Goal: Transaction & Acquisition: Purchase product/service

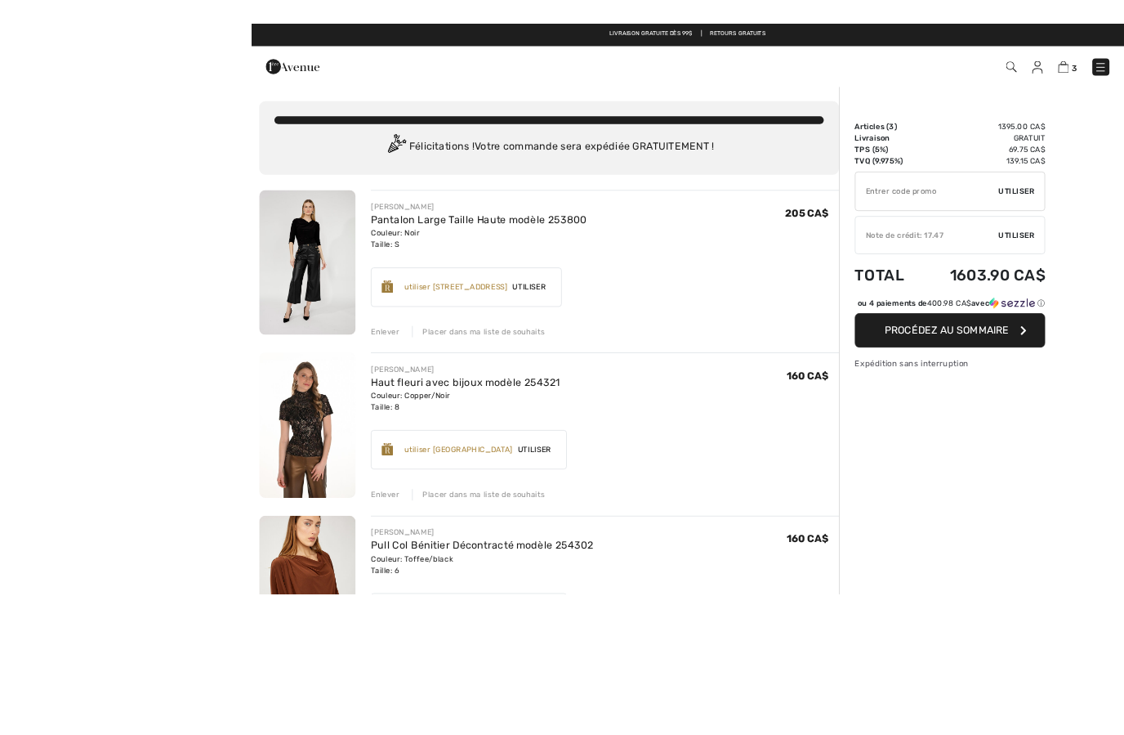
scroll to position [56, 0]
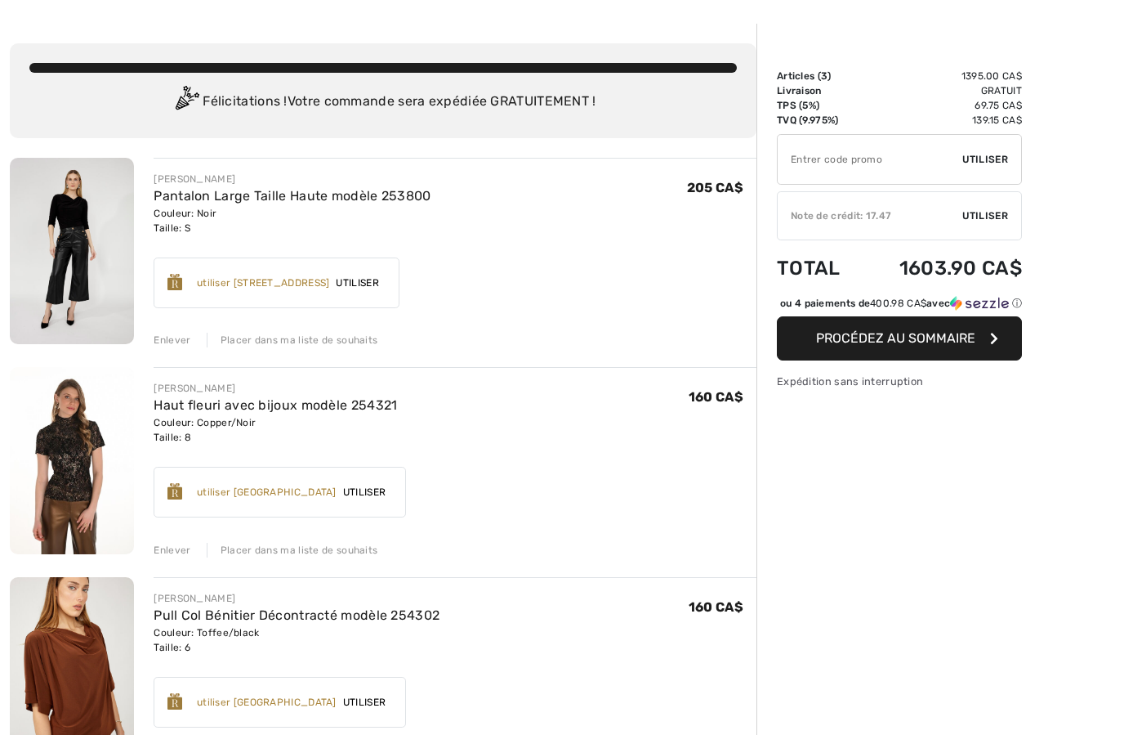
click at [1026, 97] on div "Sommaire Description Articles ( 3 ) 1395.00 CA$ Code promo 0.00 CA$ Livraison G…" at bounding box center [941, 575] width 368 height 1102
click at [1052, 148] on div "Sommaire Description Articles ( 3 ) 1395.00 CA$ Code promo 0.00 CA$ Livraison G…" at bounding box center [941, 575] width 368 height 1102
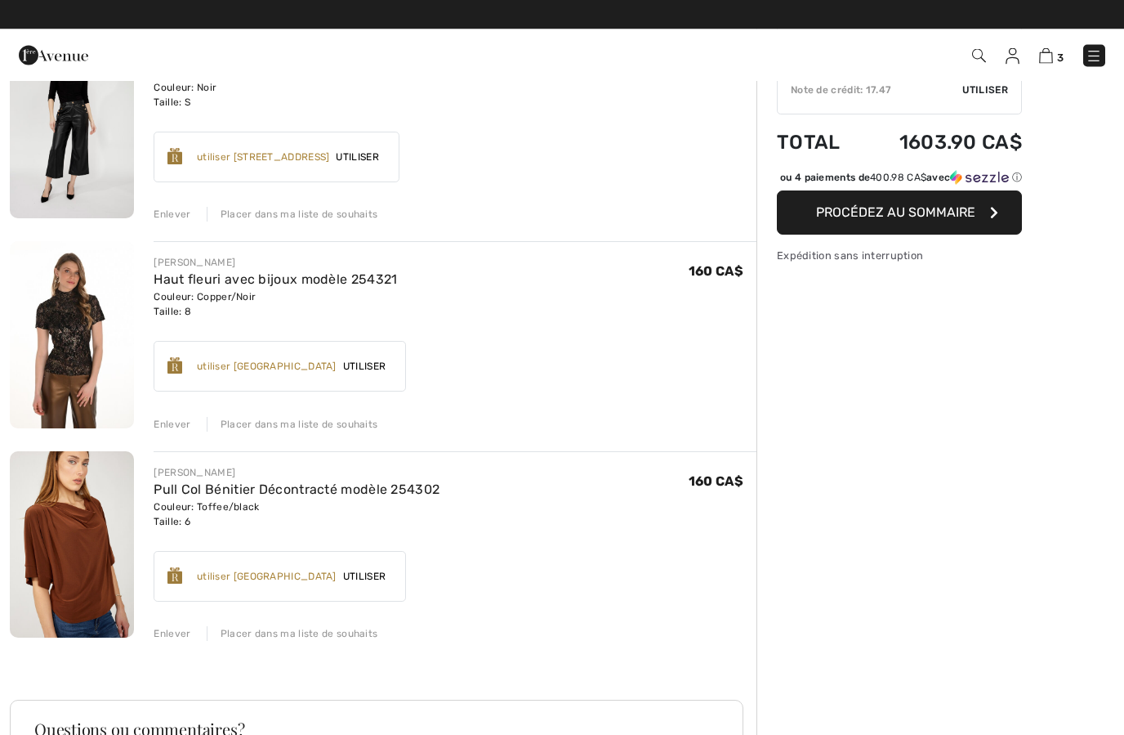
scroll to position [0, 0]
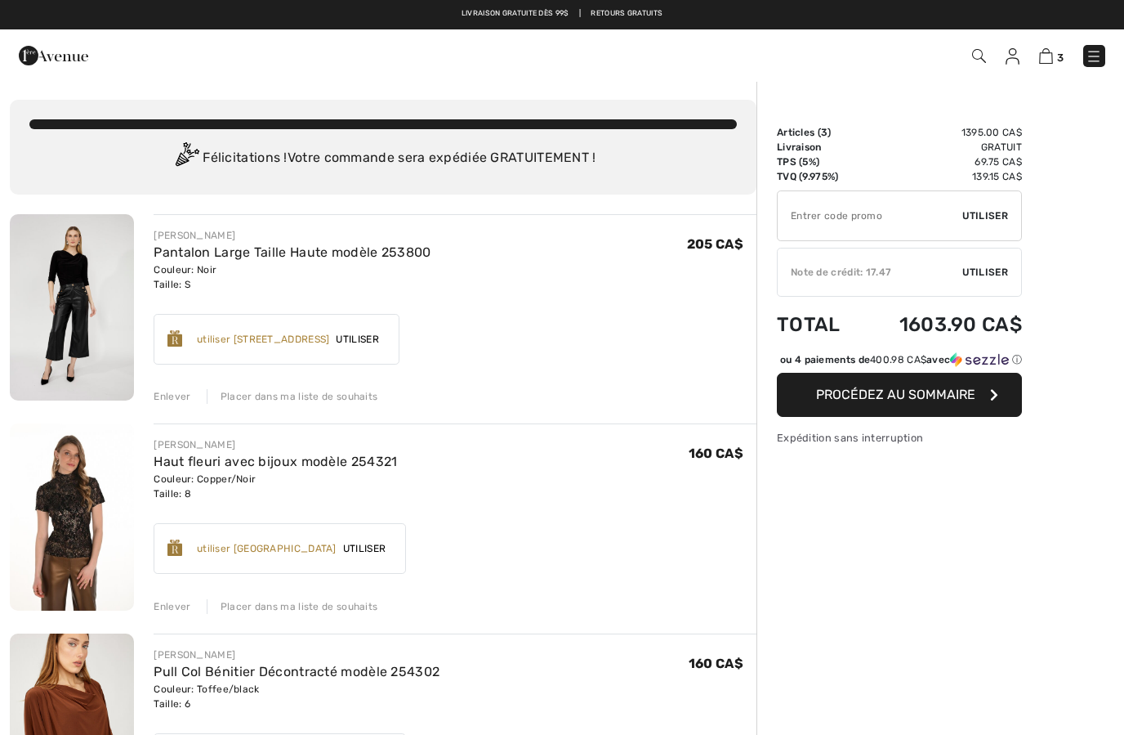
click at [1017, 58] on img at bounding box center [1013, 56] width 14 height 16
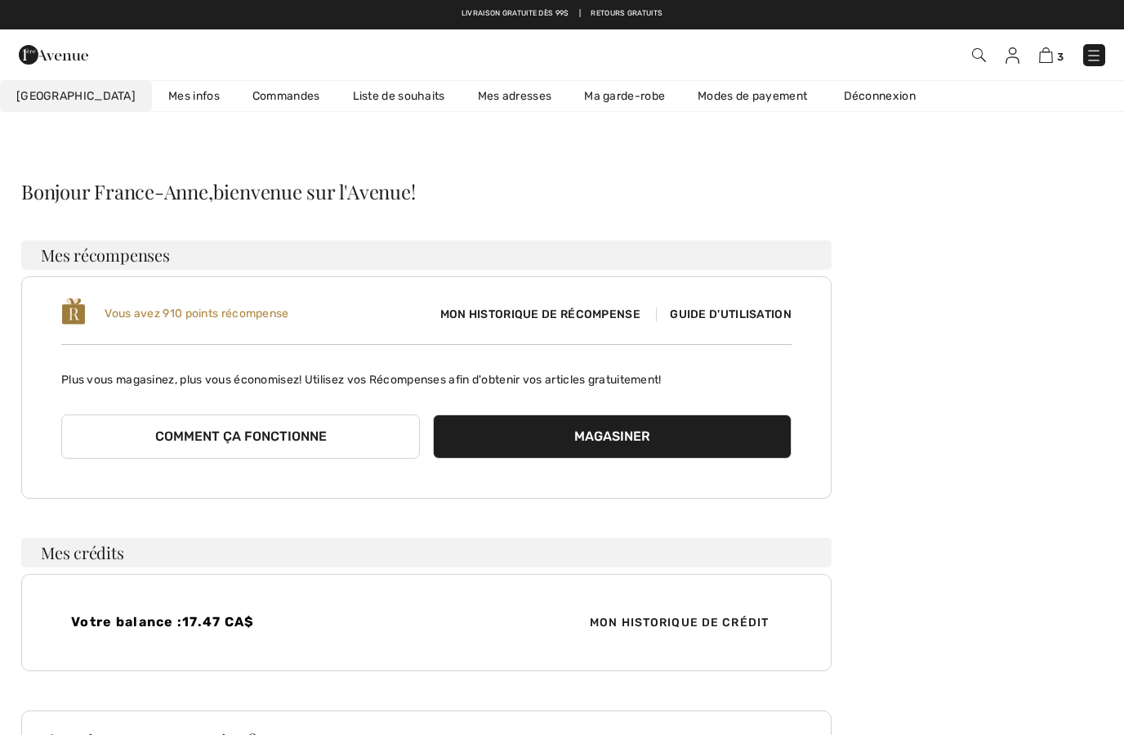
click at [1017, 60] on img at bounding box center [1013, 55] width 14 height 16
click at [848, 101] on link "Déconnexion" at bounding box center [888, 96] width 121 height 30
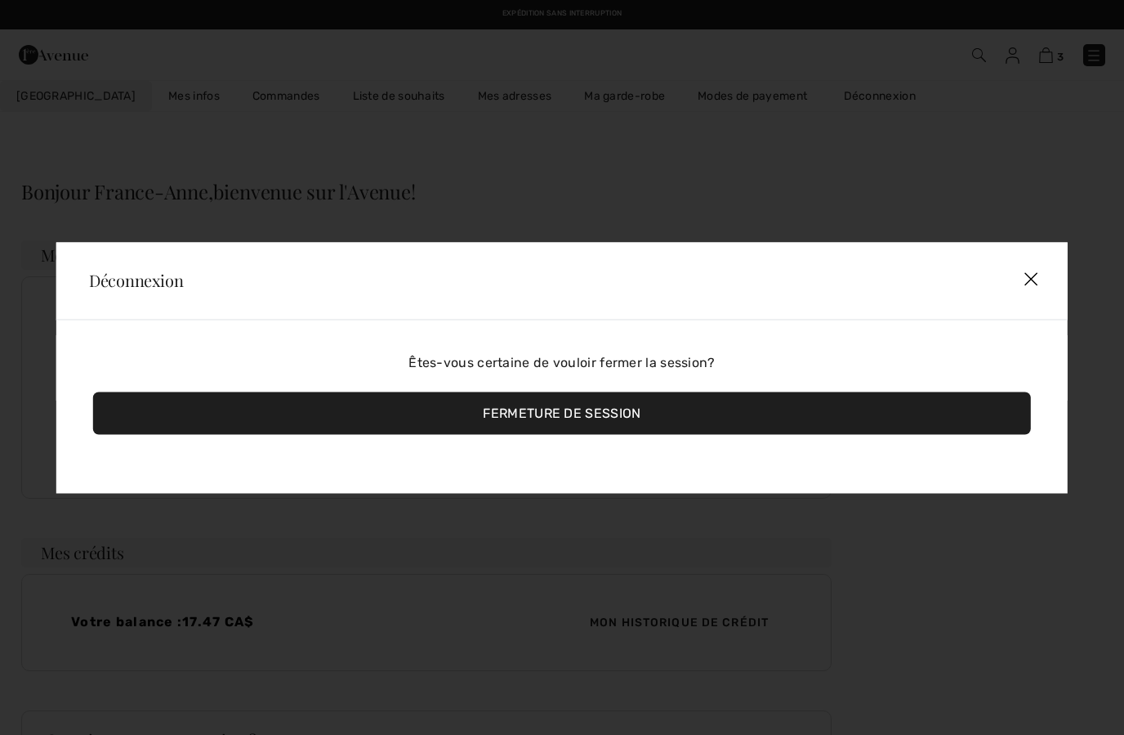
click at [632, 418] on div "Fermeture de session" at bounding box center [562, 412] width 938 height 42
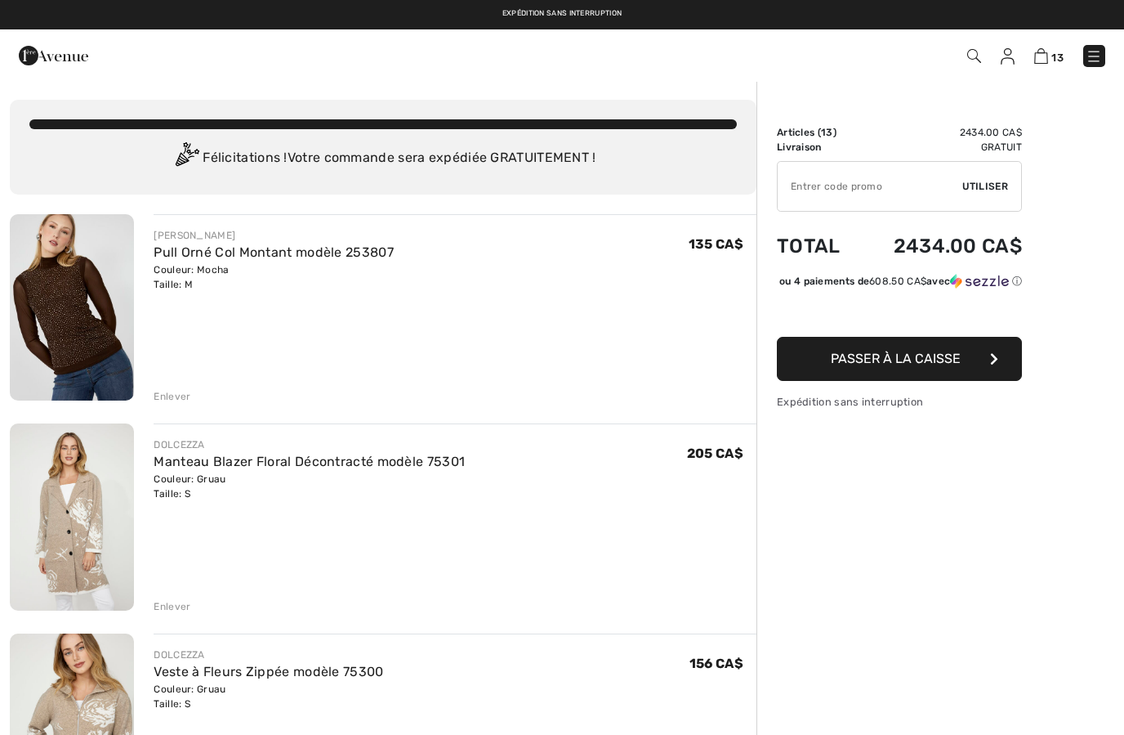
click at [36, 61] on img at bounding box center [53, 55] width 69 height 33
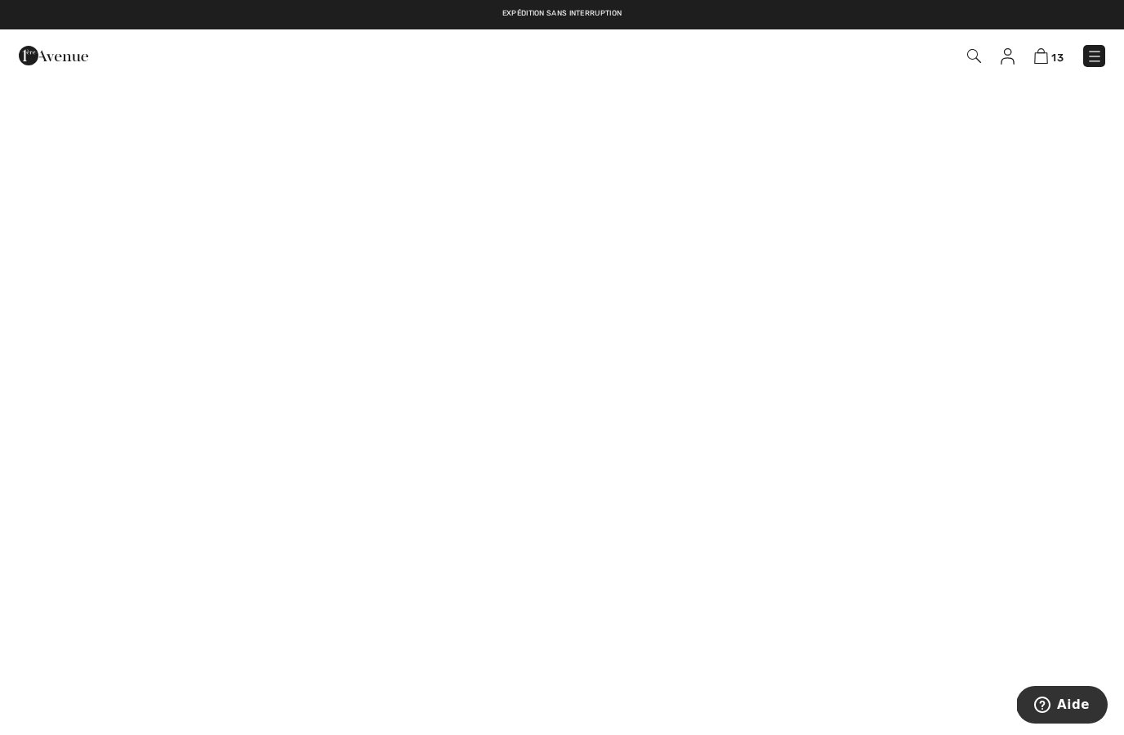
click at [1099, 61] on img at bounding box center [1095, 56] width 16 height 16
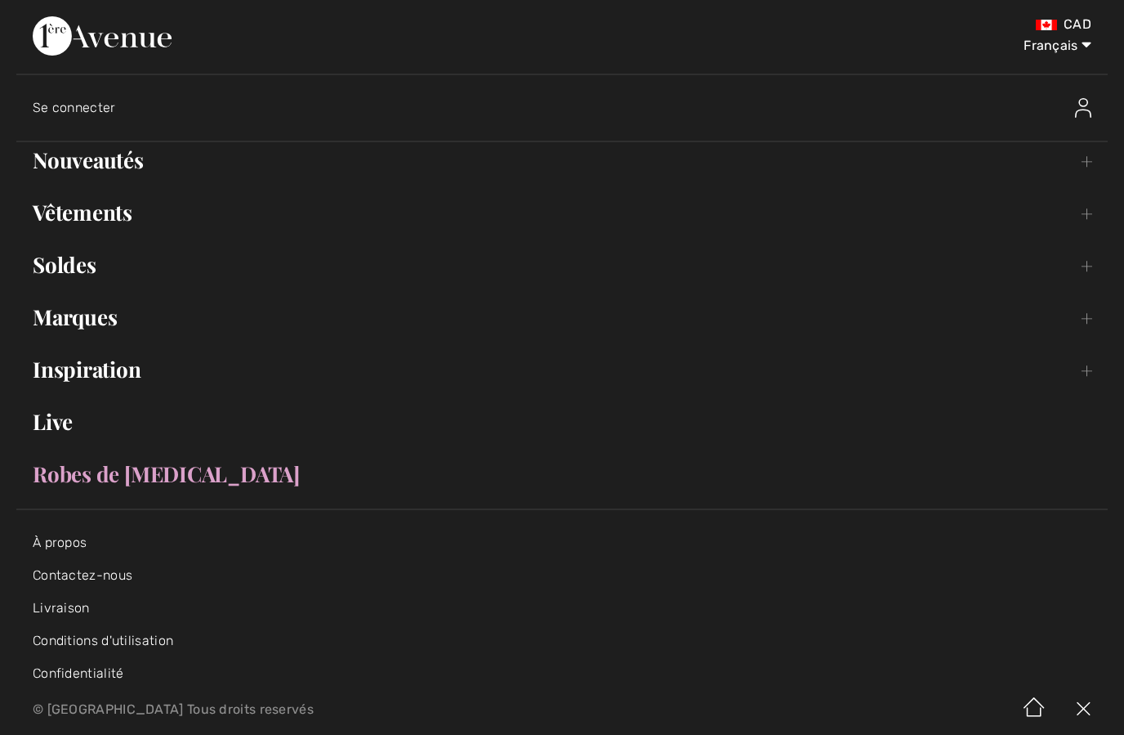
click at [80, 204] on link "Vêtements Toggle submenu" at bounding box center [562, 212] width 1092 height 36
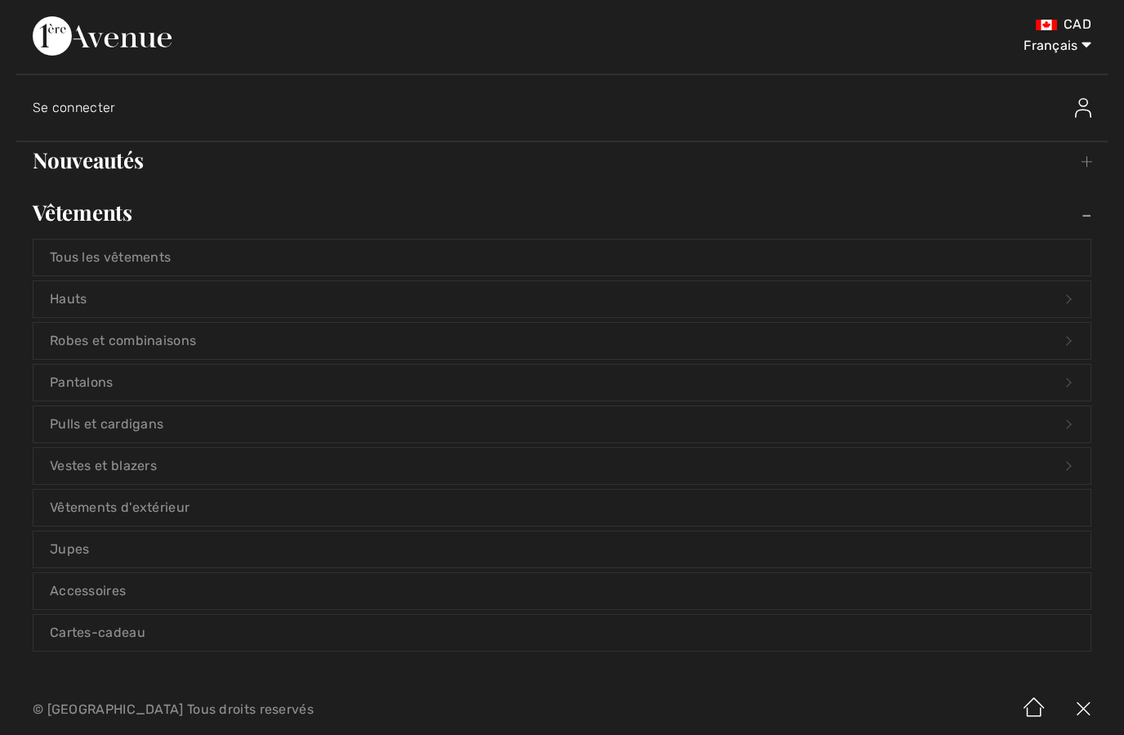
click at [69, 378] on link "Pantalons Open submenu" at bounding box center [562, 382] width 1057 height 36
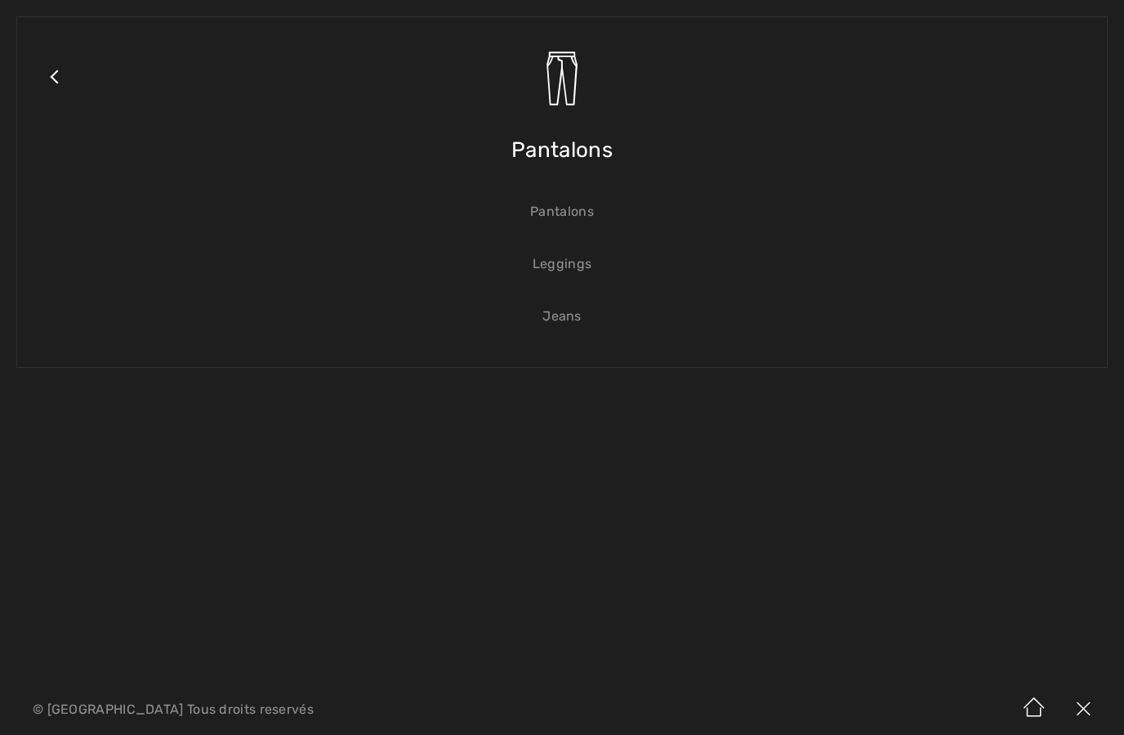
click at [543, 319] on link "Jeans" at bounding box center [562, 316] width 1057 height 36
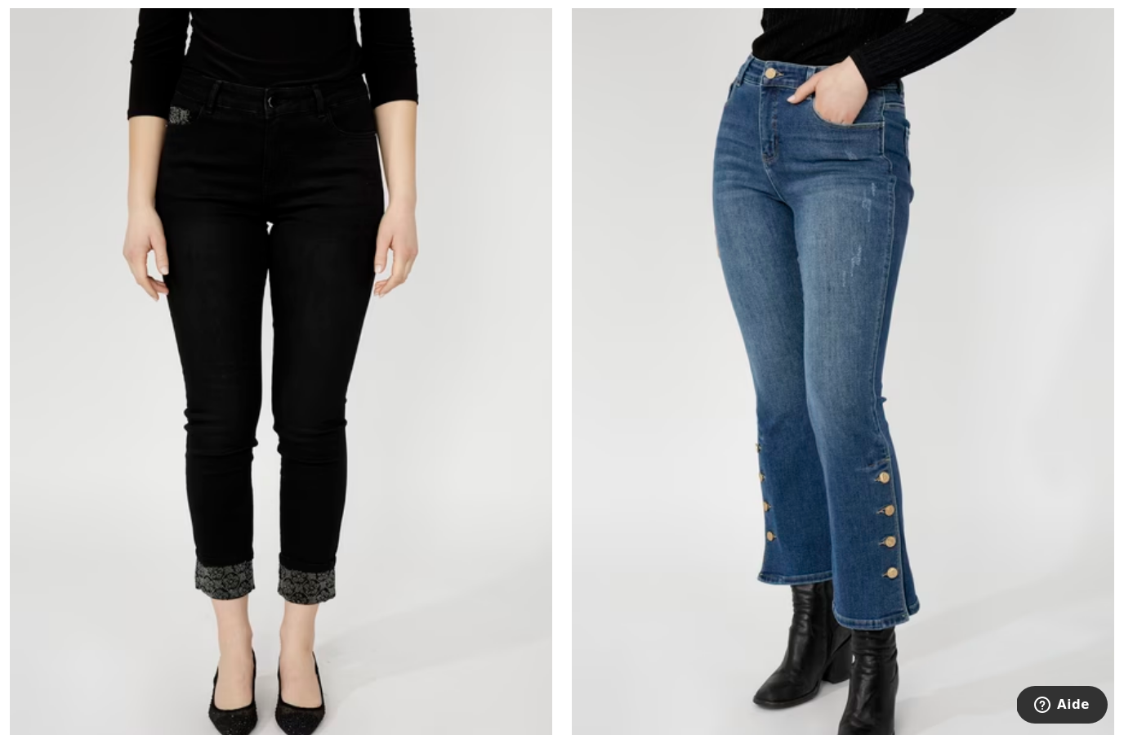
scroll to position [10079, 0]
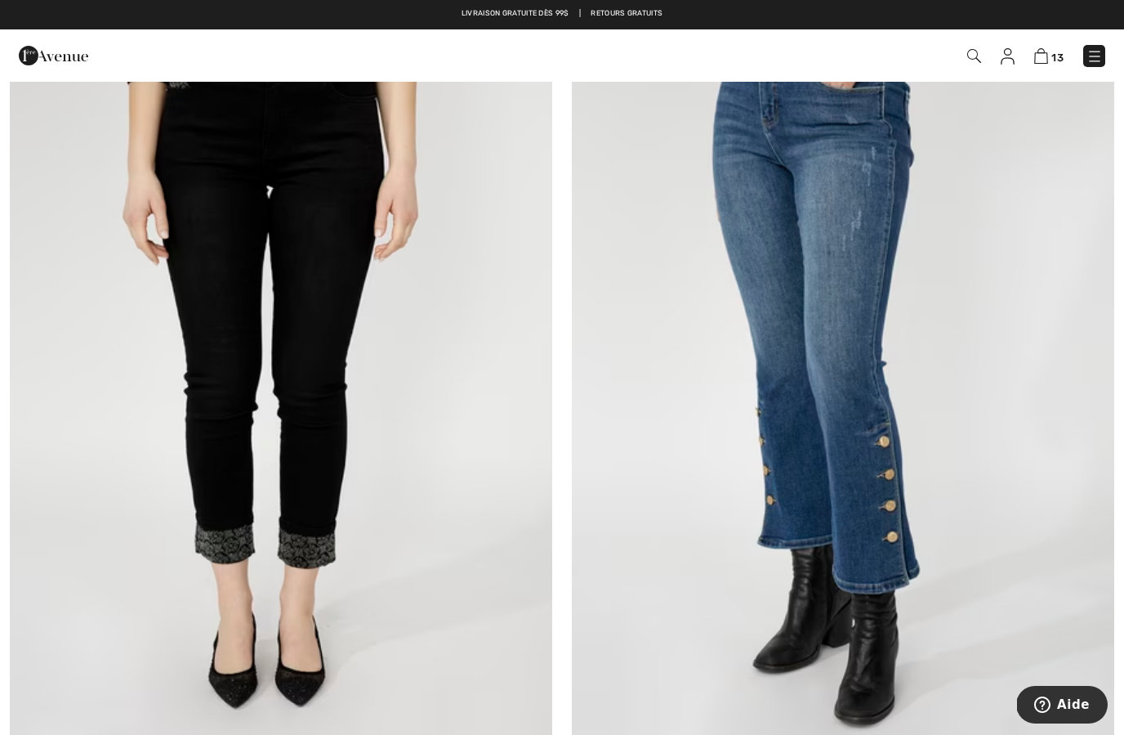
click at [809, 302] on img at bounding box center [843, 365] width 543 height 814
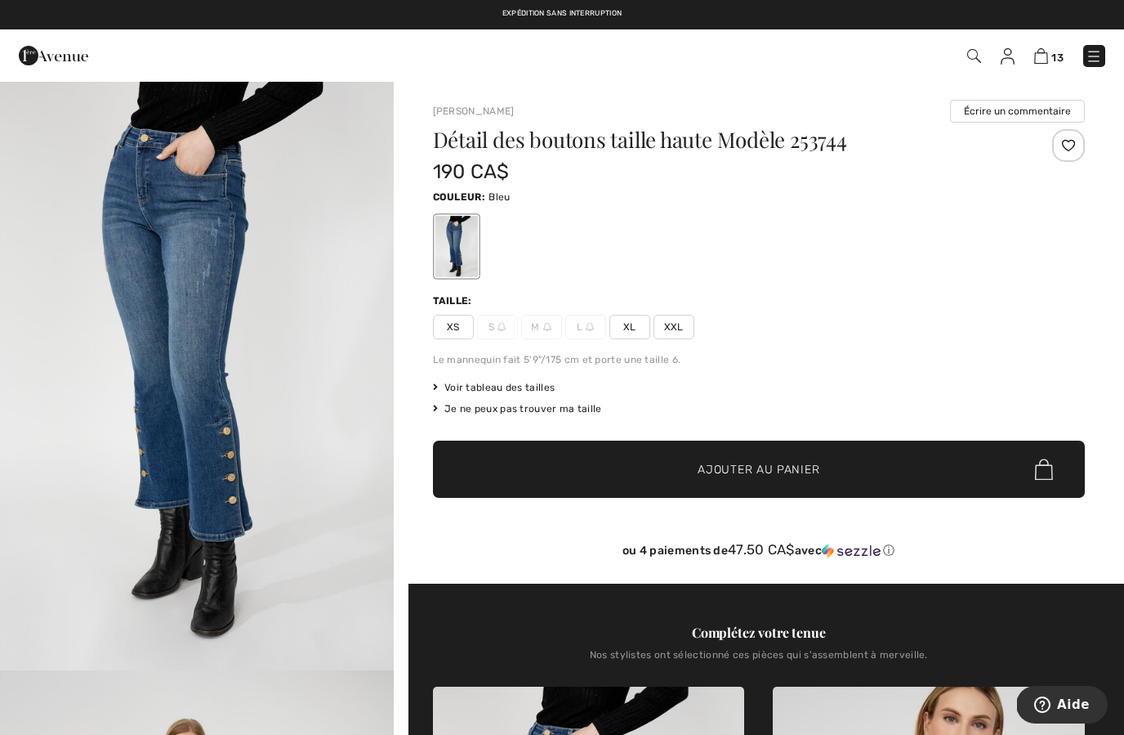
click at [498, 333] on span "S" at bounding box center [497, 327] width 41 height 25
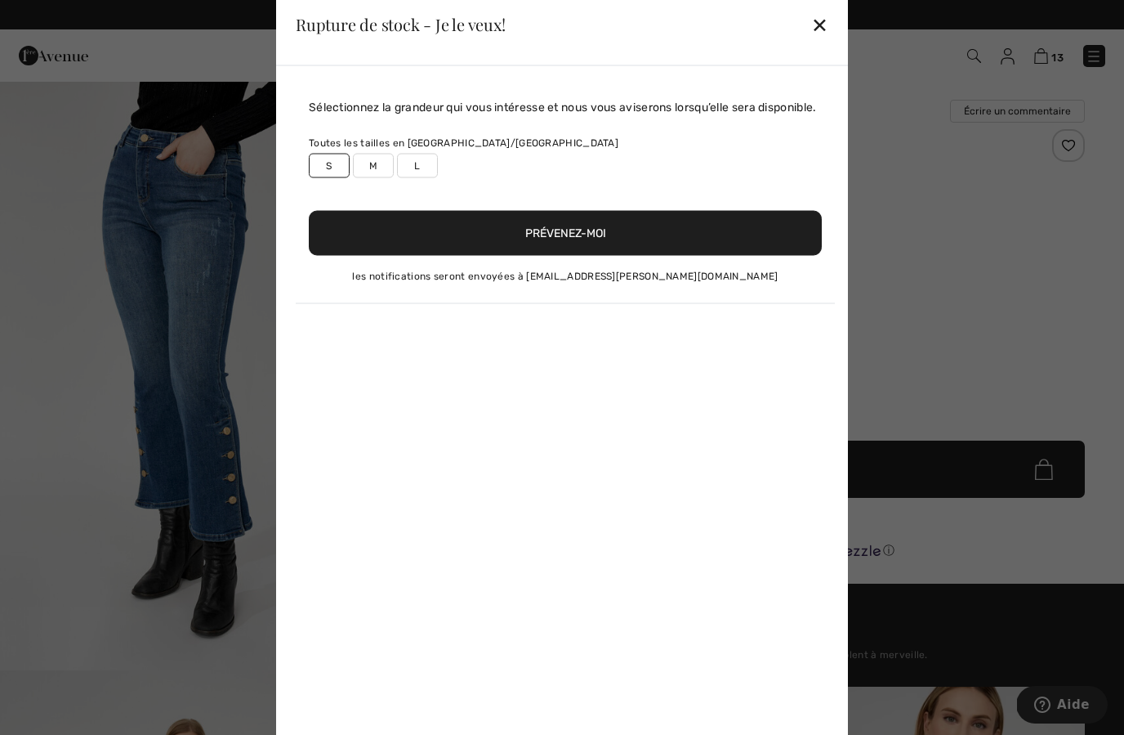
click at [601, 255] on button "Prévenez-moi" at bounding box center [565, 232] width 513 height 45
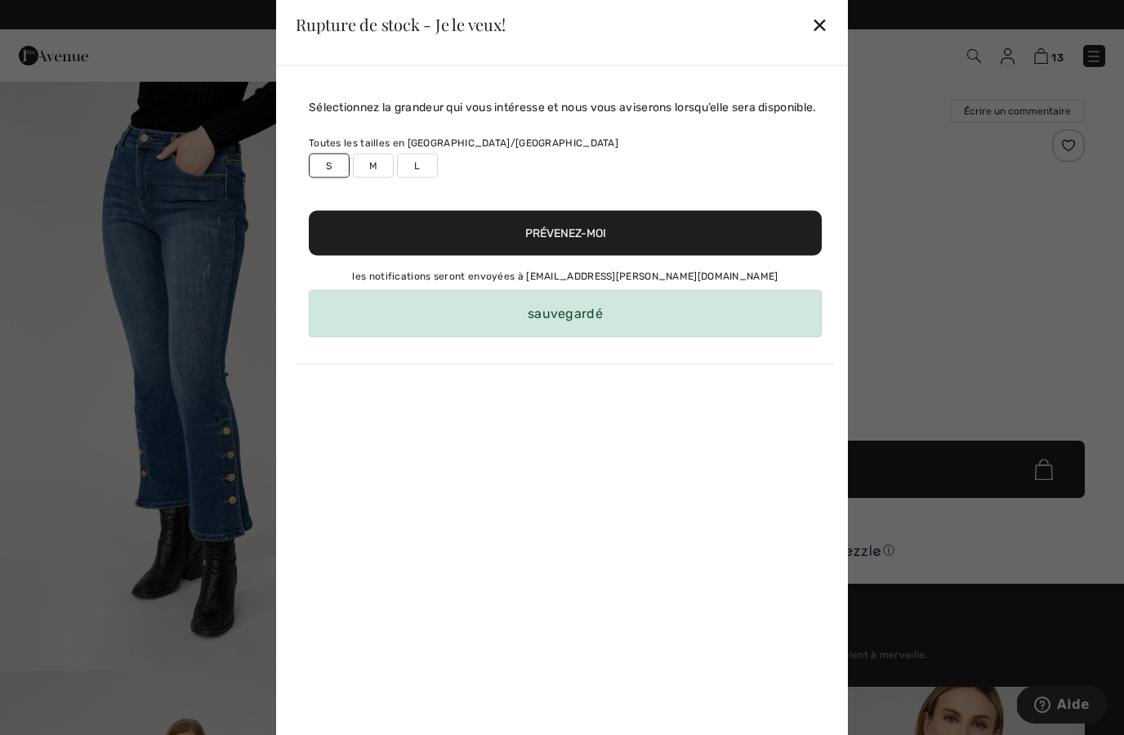
click at [600, 329] on div "sauvegardé" at bounding box center [565, 312] width 513 height 47
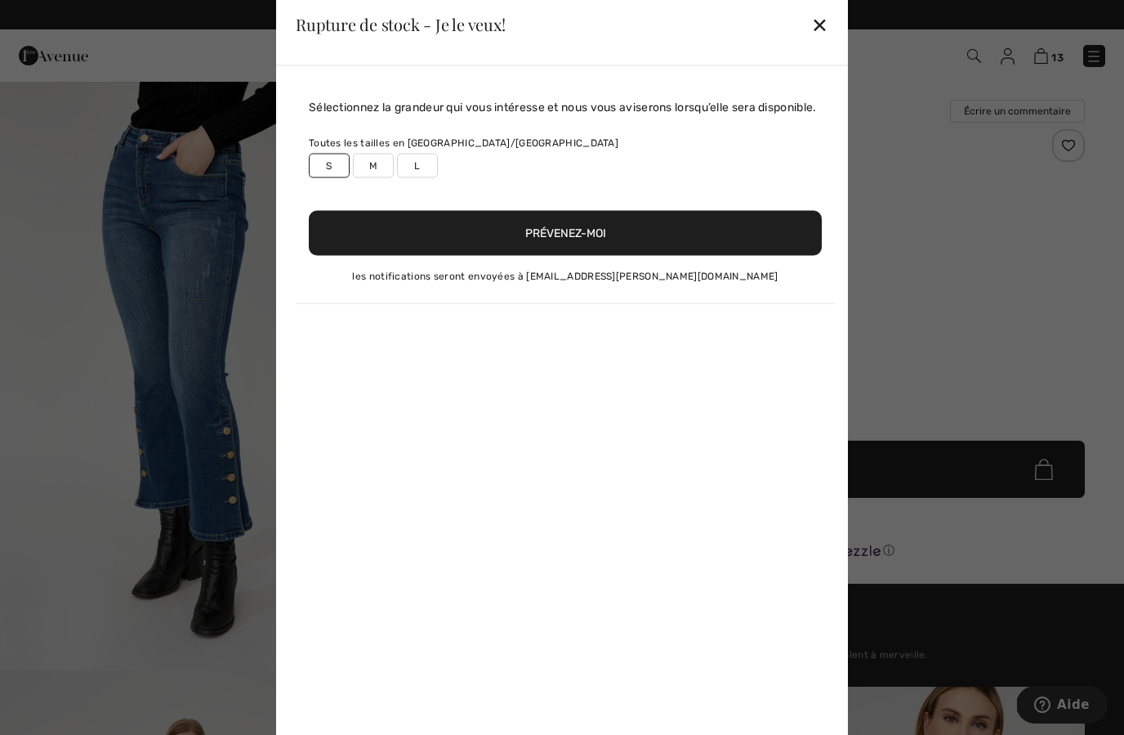
click at [825, 36] on div "✕" at bounding box center [819, 24] width 17 height 34
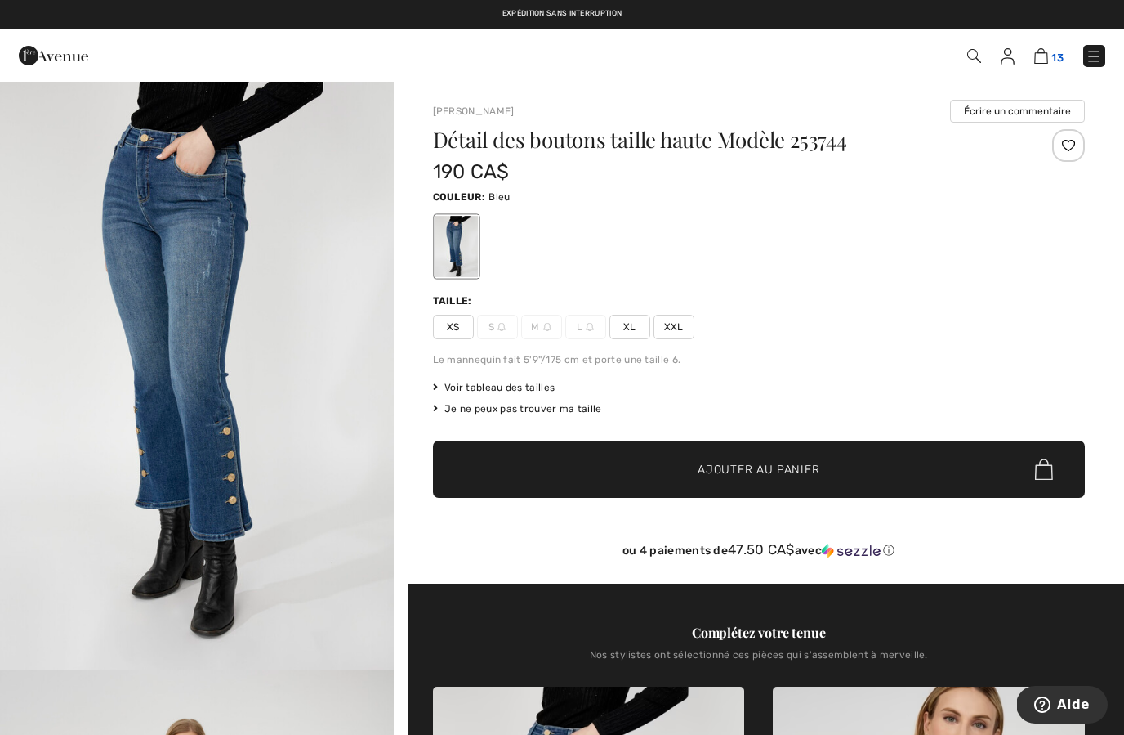
click at [1047, 51] on img at bounding box center [1042, 56] width 14 height 16
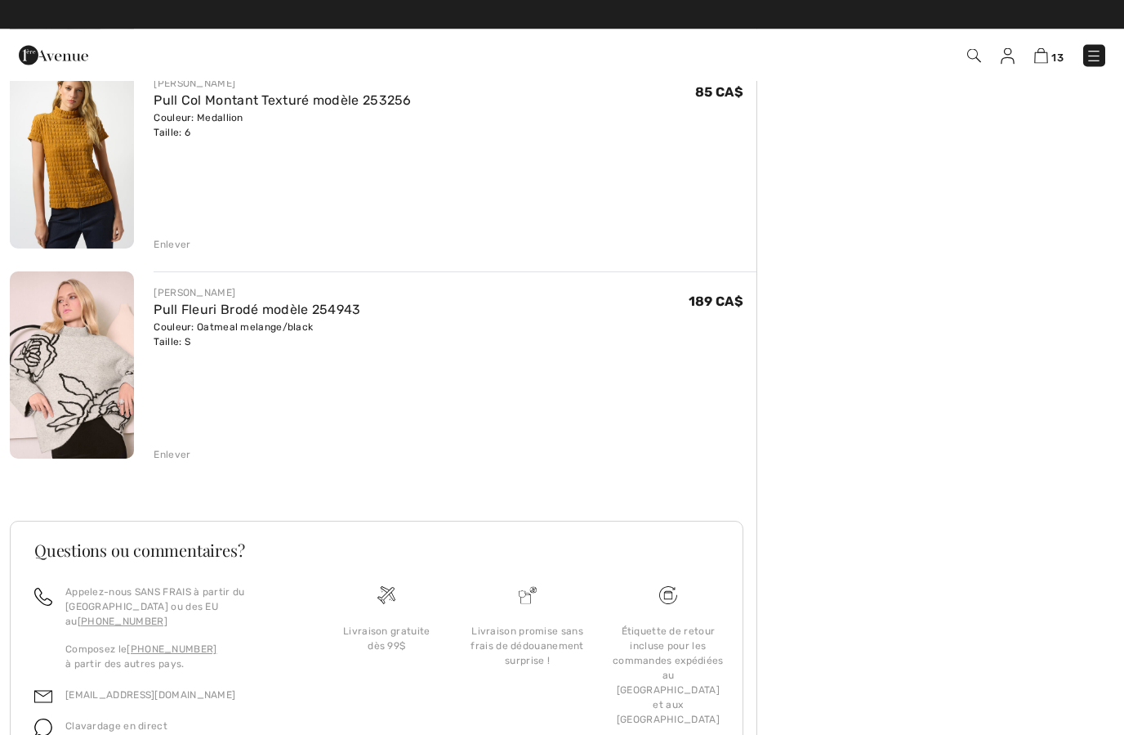
scroll to position [2456, 0]
click at [116, 349] on img at bounding box center [72, 365] width 124 height 186
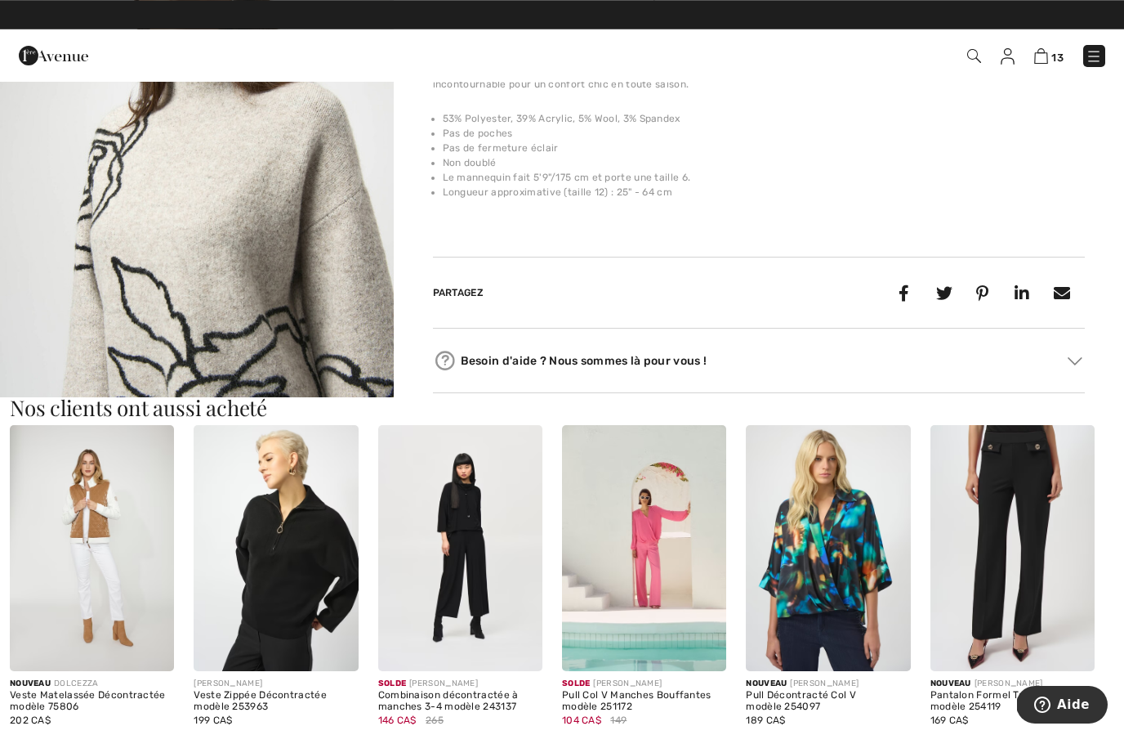
scroll to position [2639, 0]
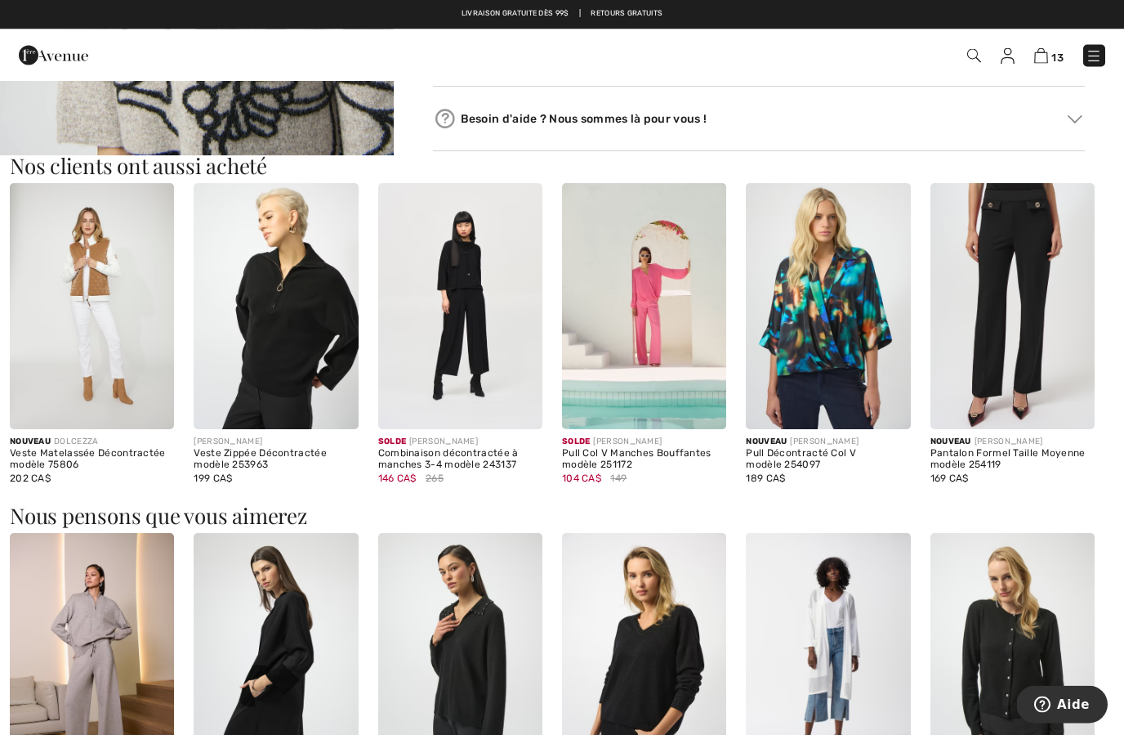
click at [755, 656] on img at bounding box center [828, 657] width 164 height 247
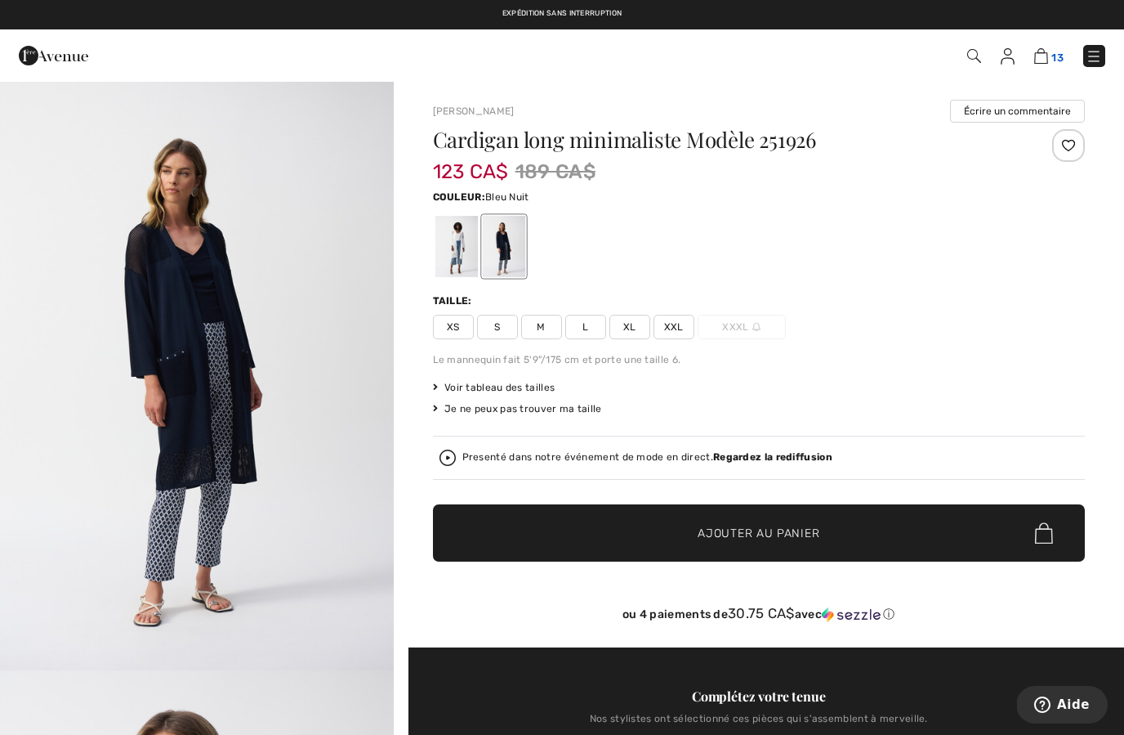
click at [1046, 58] on img at bounding box center [1042, 56] width 14 height 16
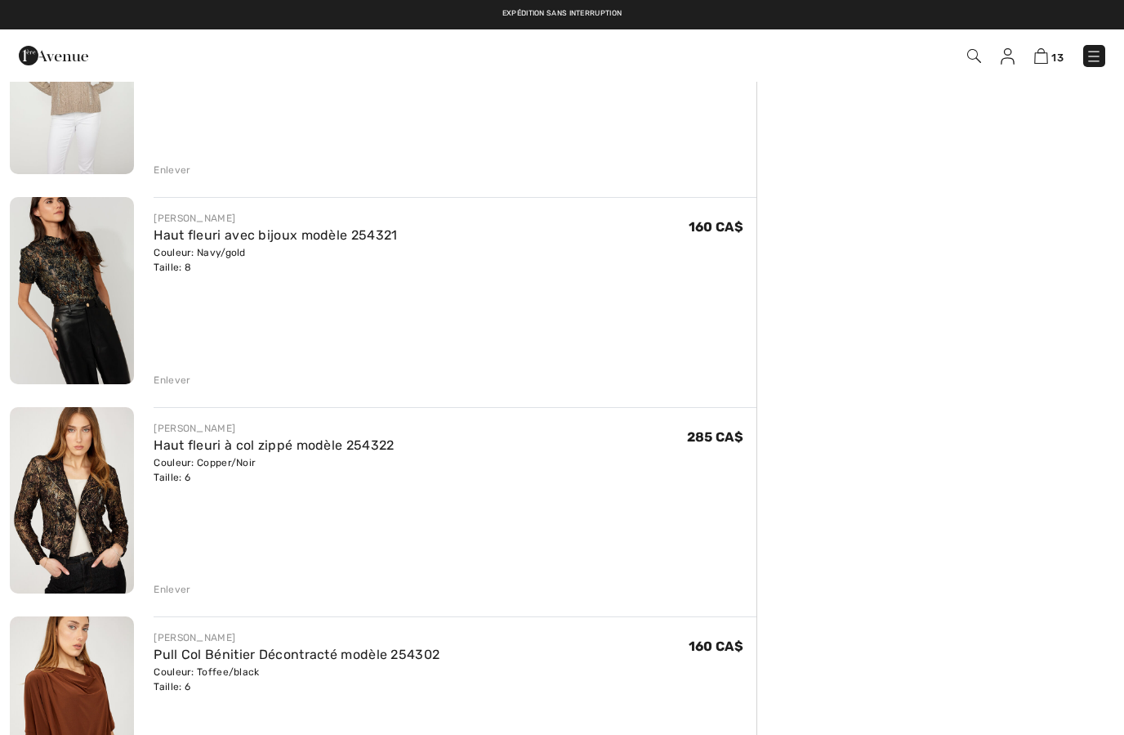
scroll to position [1061, 0]
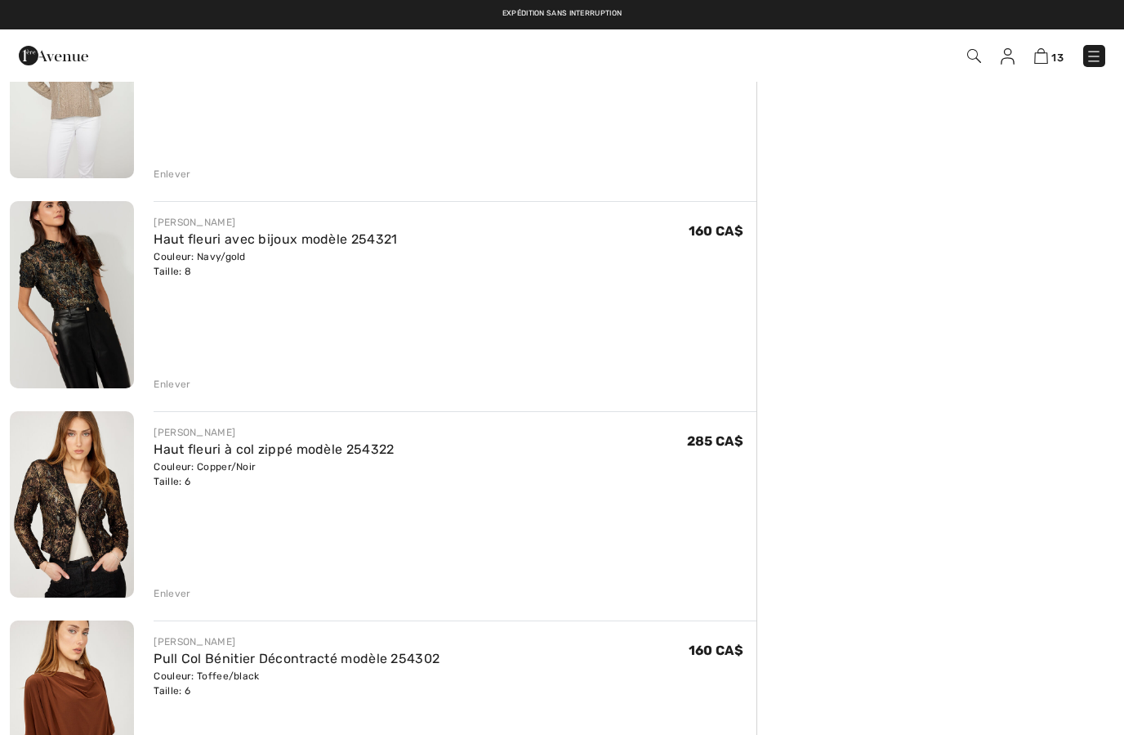
click at [87, 279] on img at bounding box center [72, 294] width 124 height 186
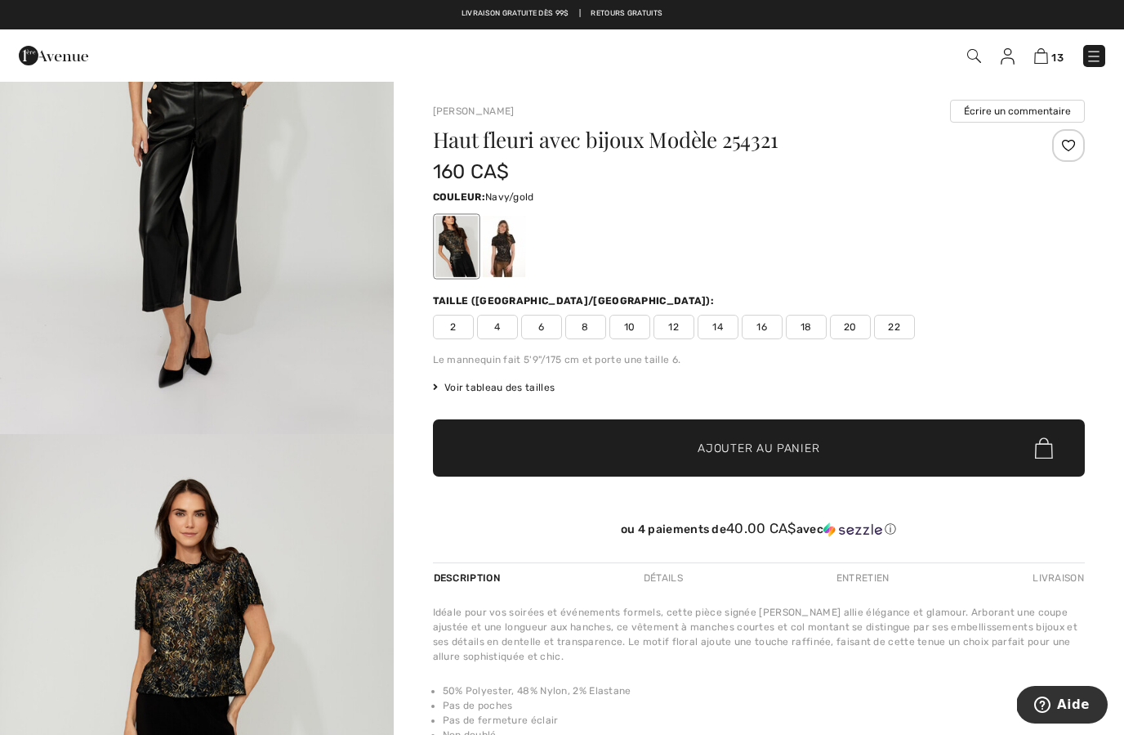
scroll to position [3166, 0]
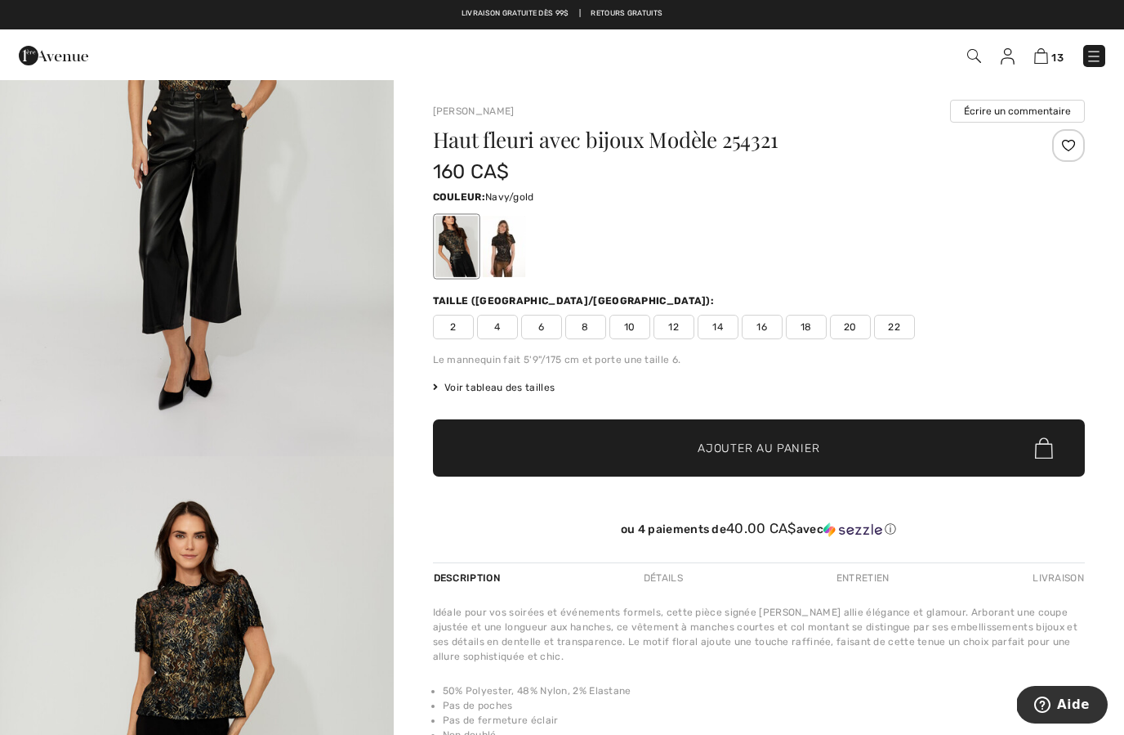
click at [541, 338] on span "6" at bounding box center [541, 327] width 41 height 25
click at [760, 435] on span "✔ Ajouté au panier Ajouter au panier" at bounding box center [759, 447] width 652 height 57
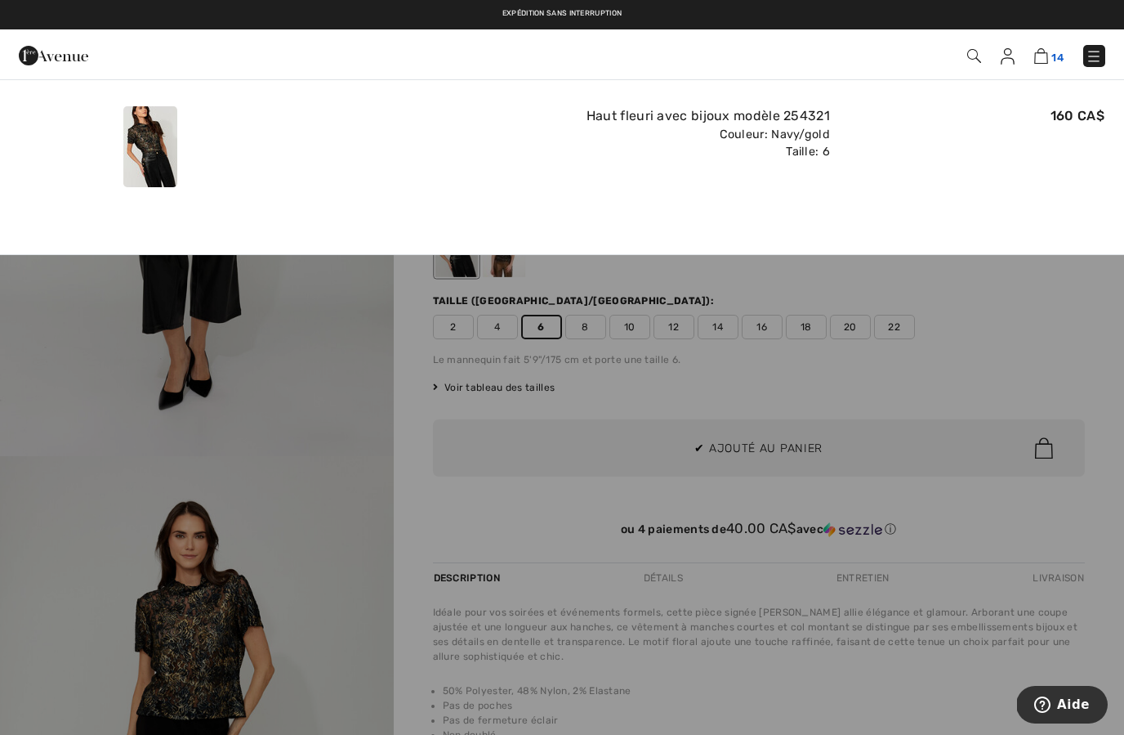
click at [1046, 56] on img at bounding box center [1042, 56] width 14 height 16
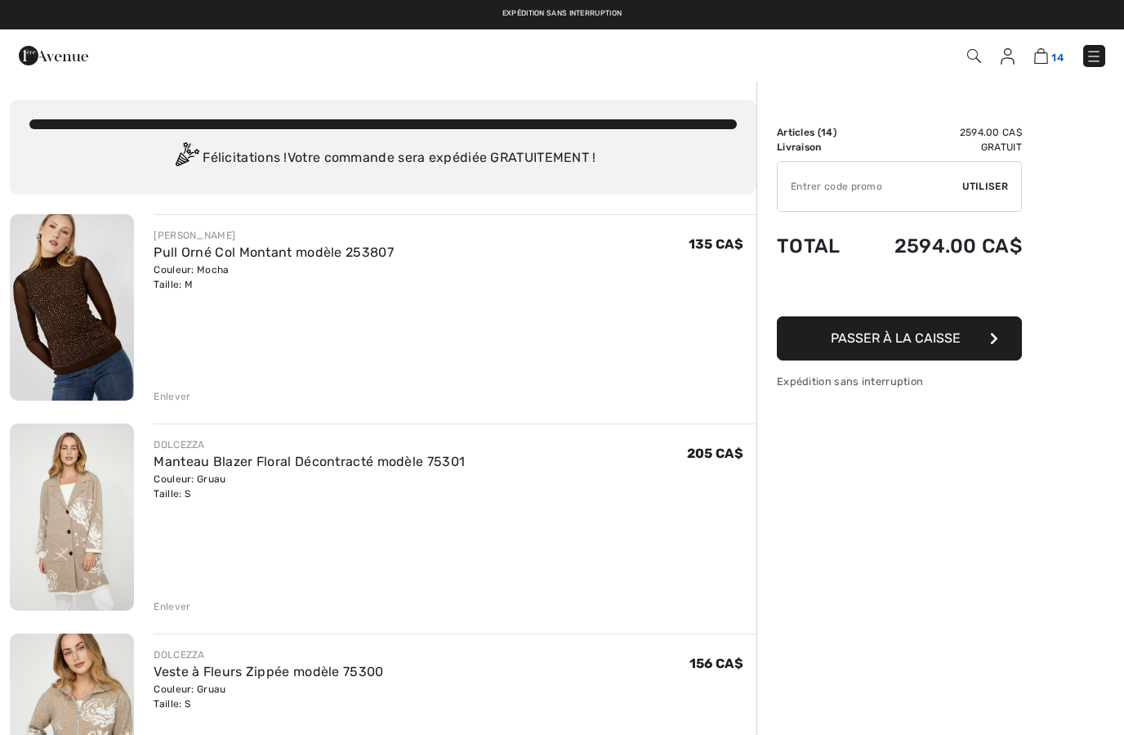
click at [1045, 50] on img at bounding box center [1042, 56] width 14 height 16
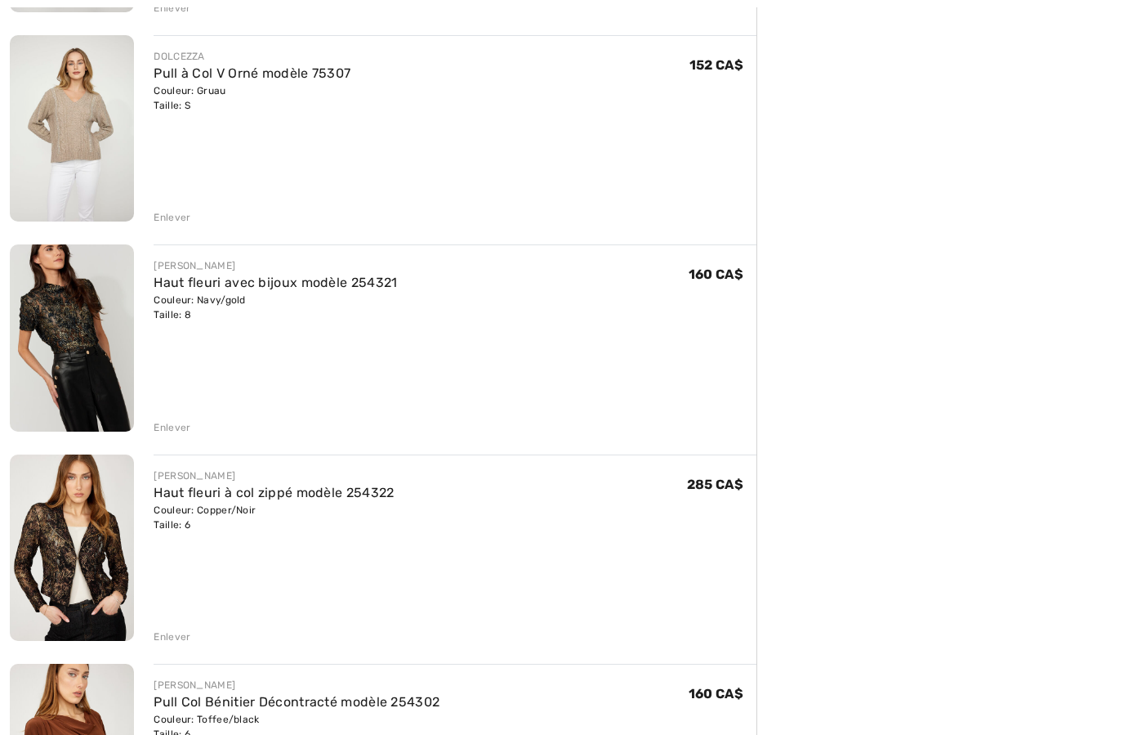
scroll to position [1017, 0]
click at [185, 432] on div "Enlever" at bounding box center [172, 427] width 37 height 15
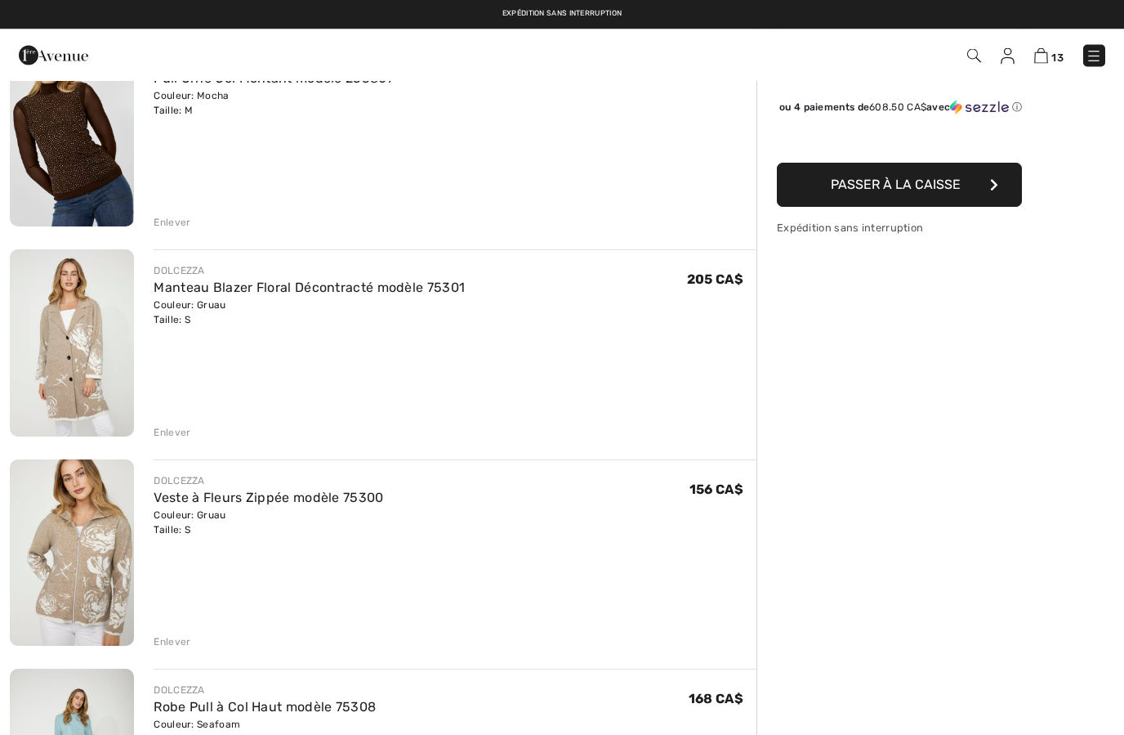
scroll to position [0, 0]
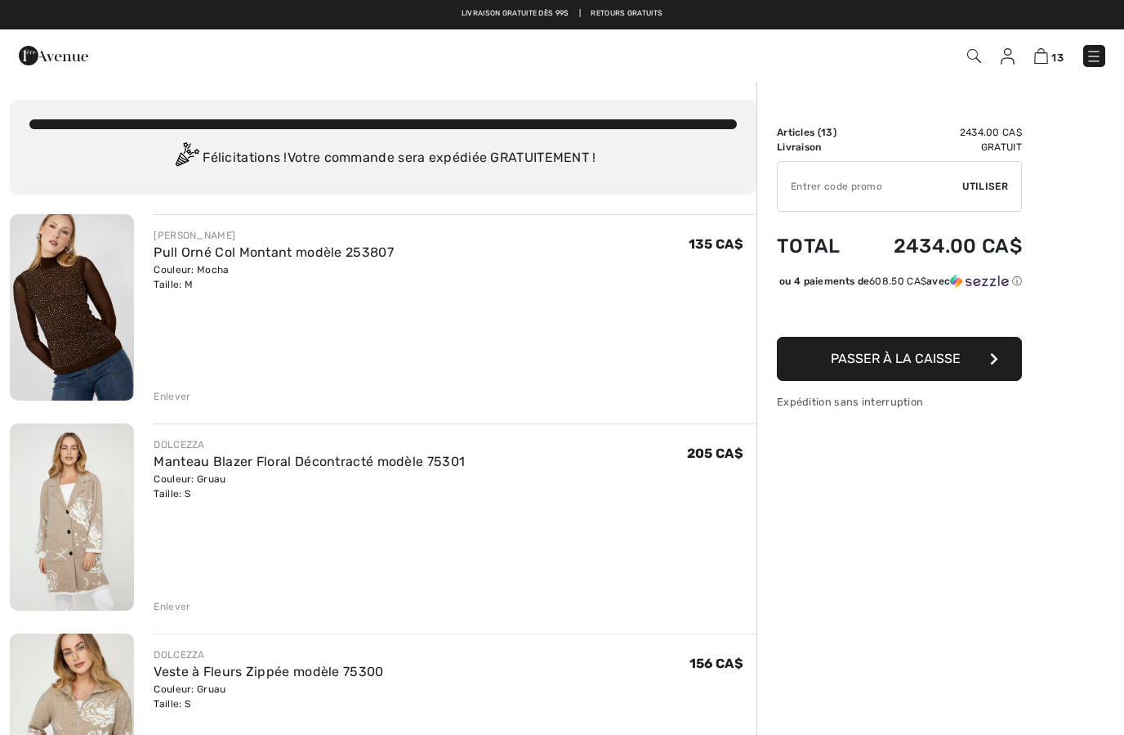
click at [76, 60] on img at bounding box center [53, 55] width 69 height 33
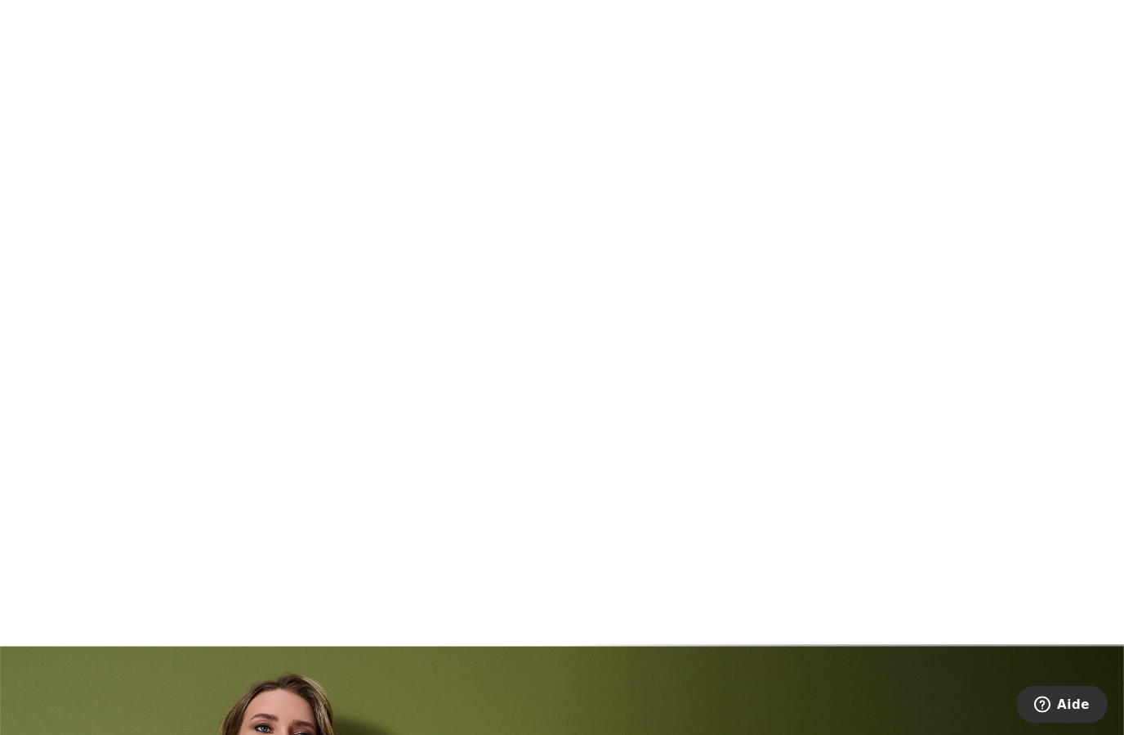
scroll to position [1341, 0]
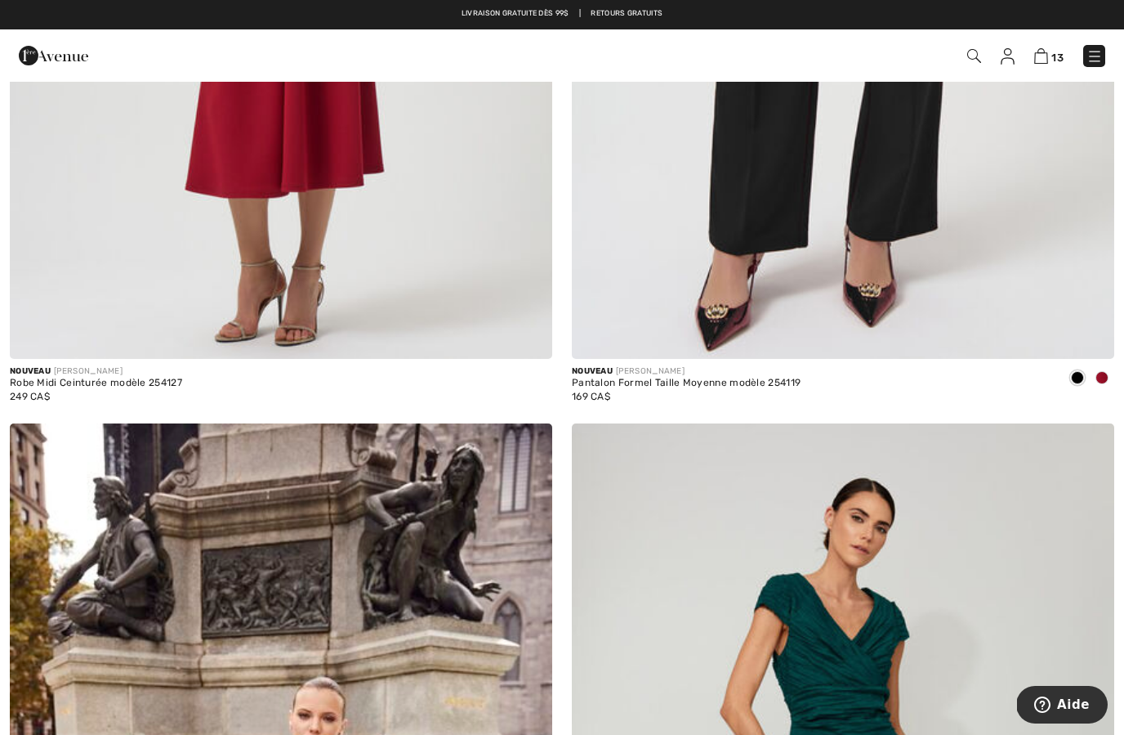
scroll to position [12414, 0]
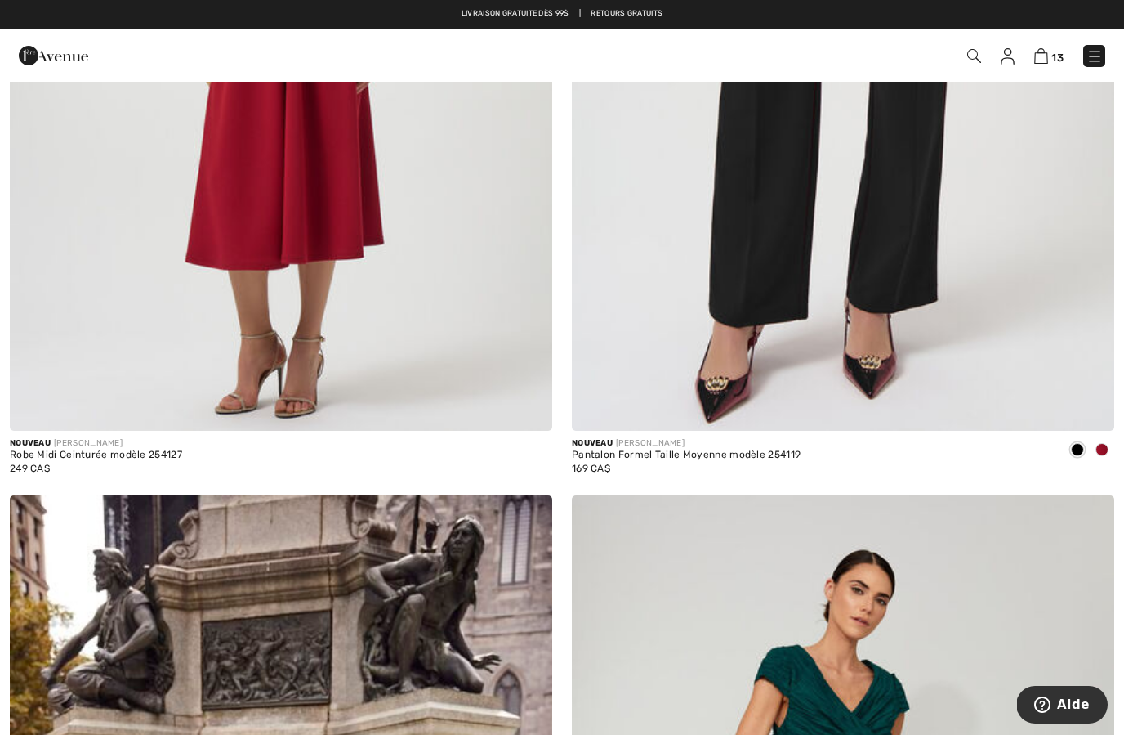
click at [72, 56] on img at bounding box center [53, 55] width 69 height 33
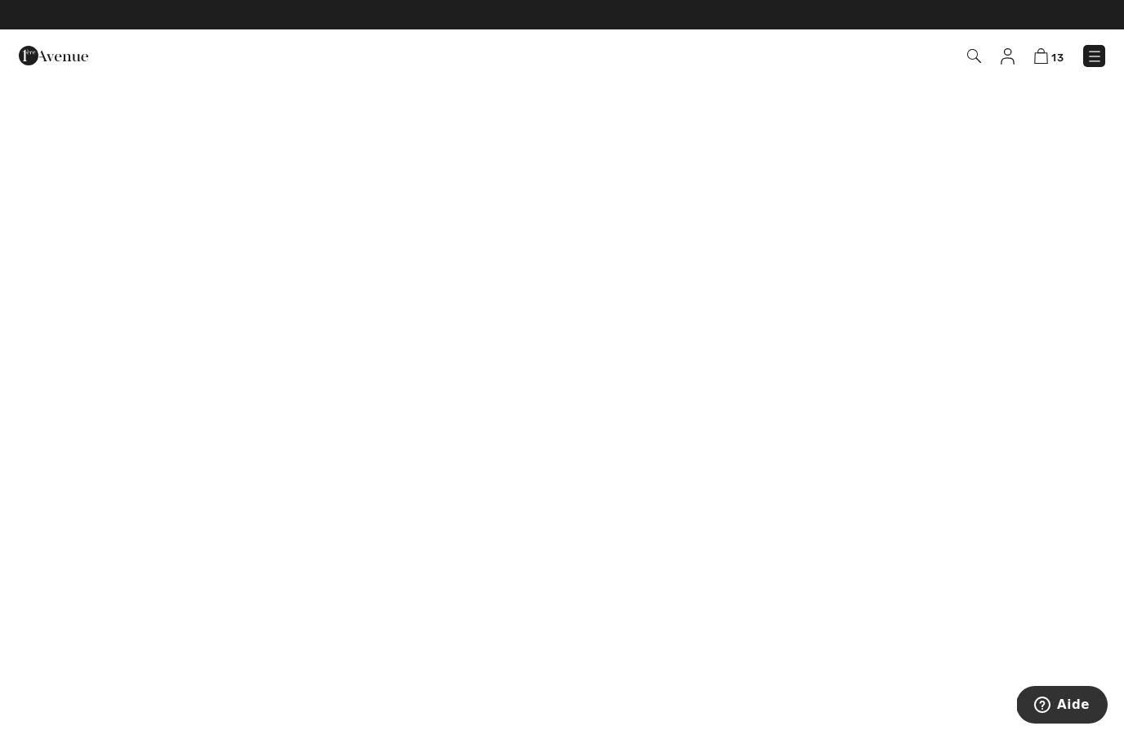
click at [1102, 48] on img at bounding box center [1095, 56] width 16 height 16
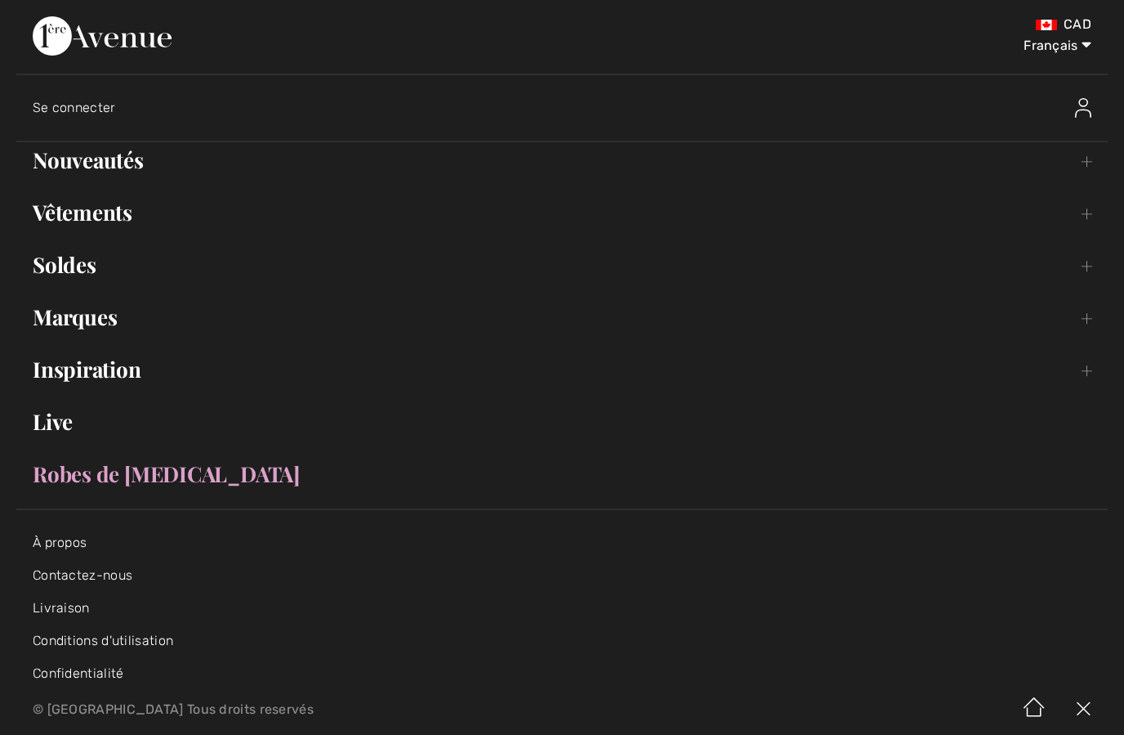
click at [1090, 211] on link "Vêtements Toggle submenu" at bounding box center [562, 212] width 1092 height 36
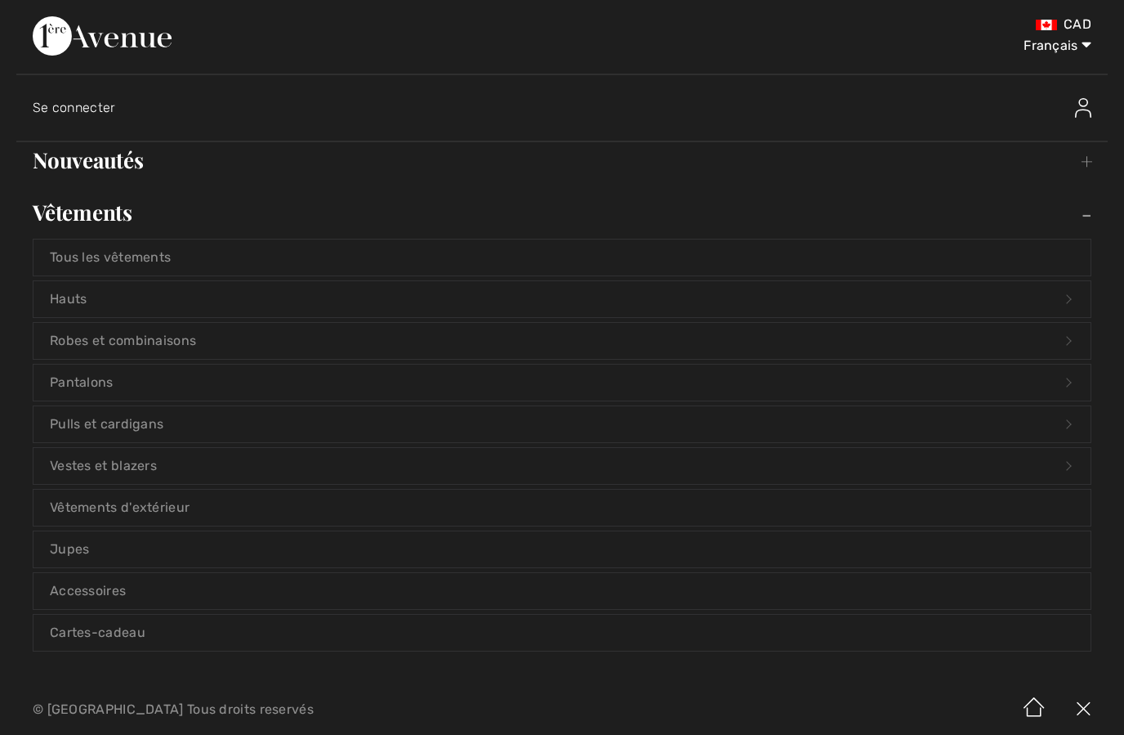
click at [177, 511] on link "Vêtements d'extérieur" at bounding box center [562, 507] width 1057 height 36
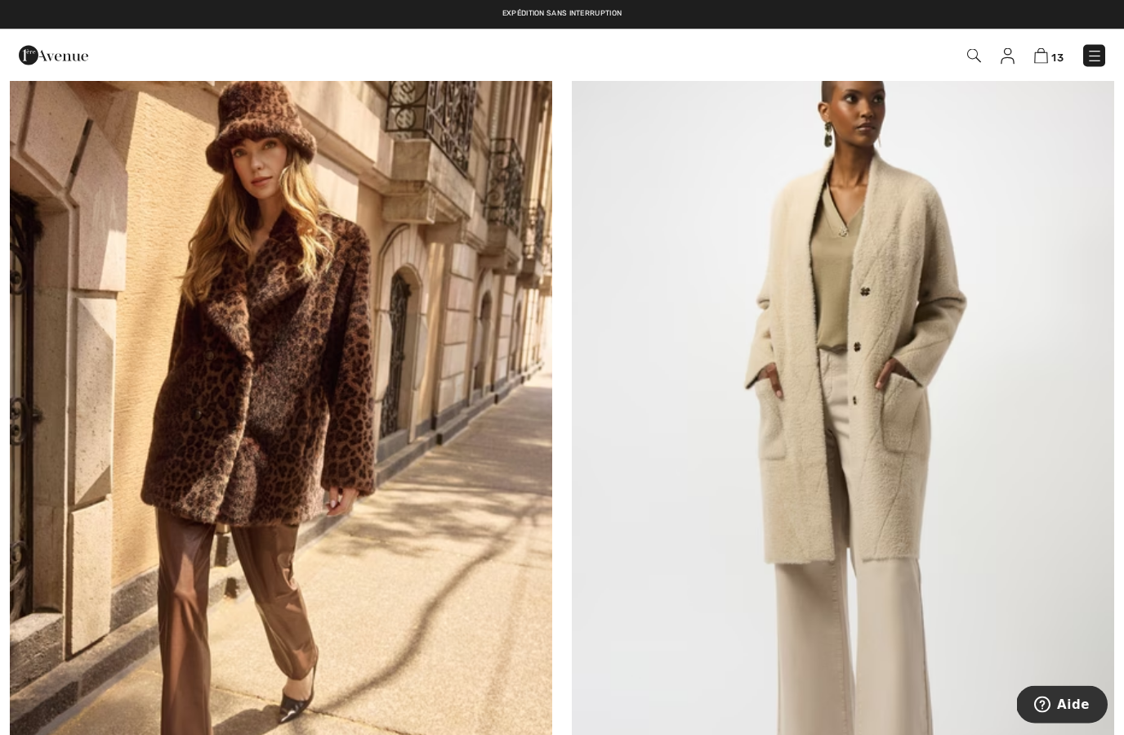
scroll to position [7303, 0]
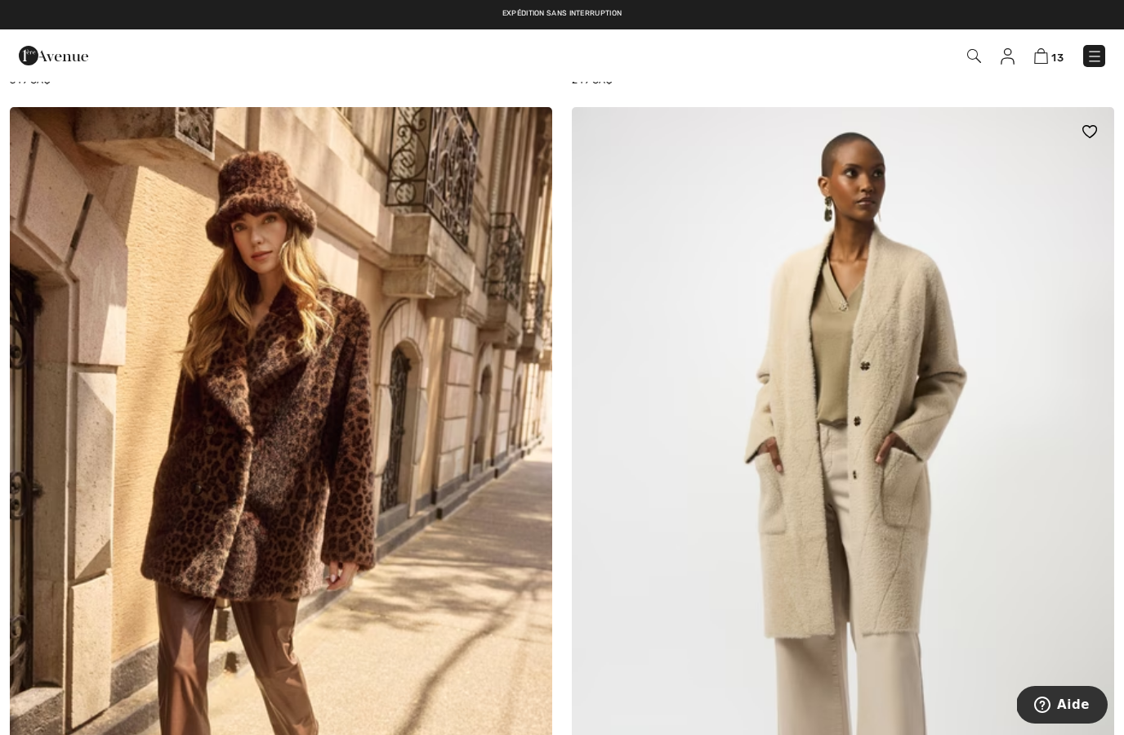
click at [903, 554] on img at bounding box center [843, 514] width 543 height 814
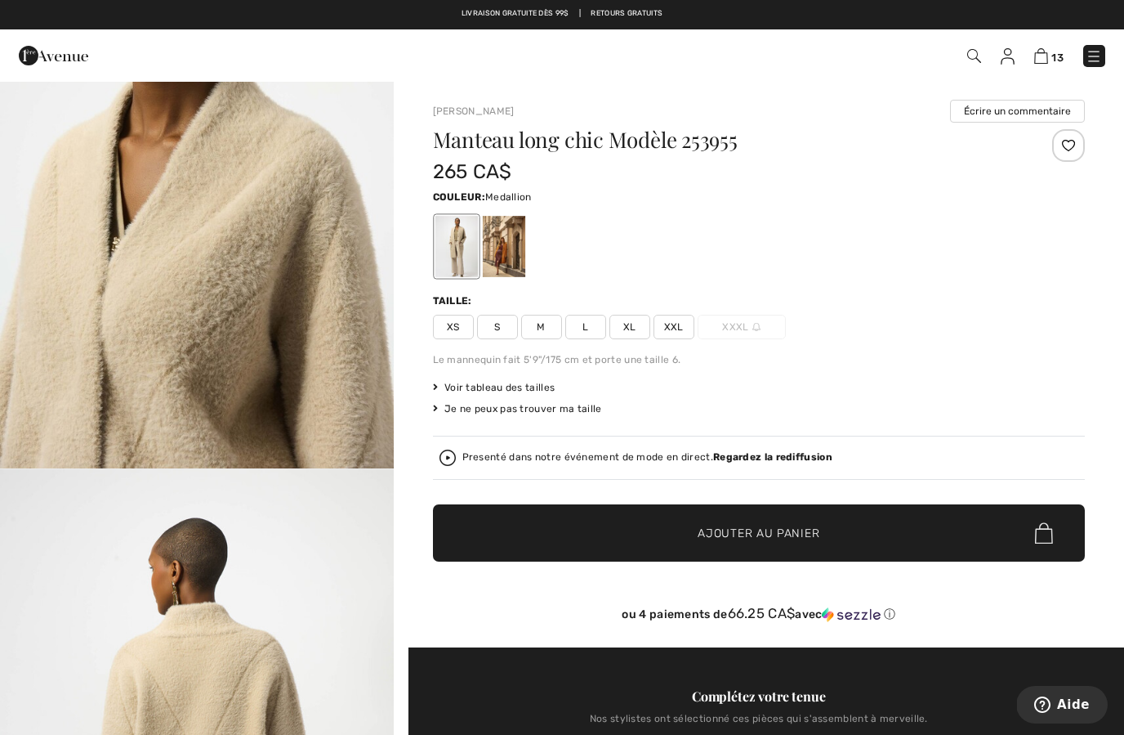
click at [505, 267] on div at bounding box center [503, 246] width 42 height 61
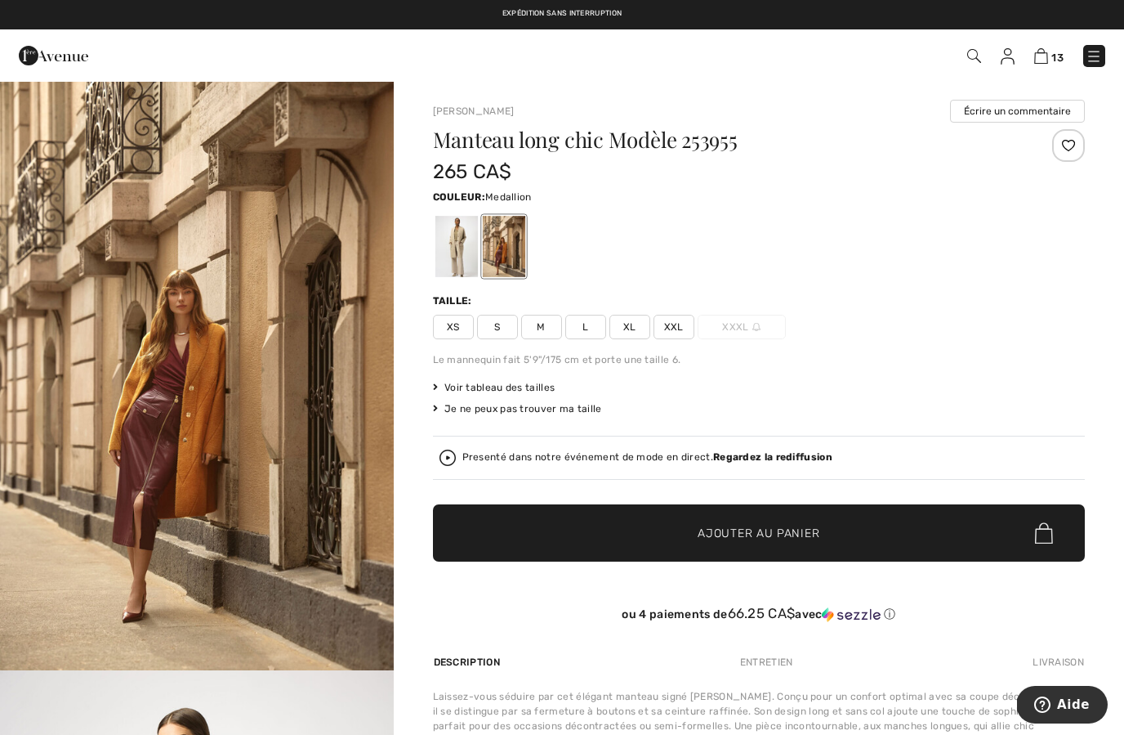
click at [458, 259] on div at bounding box center [456, 246] width 42 height 61
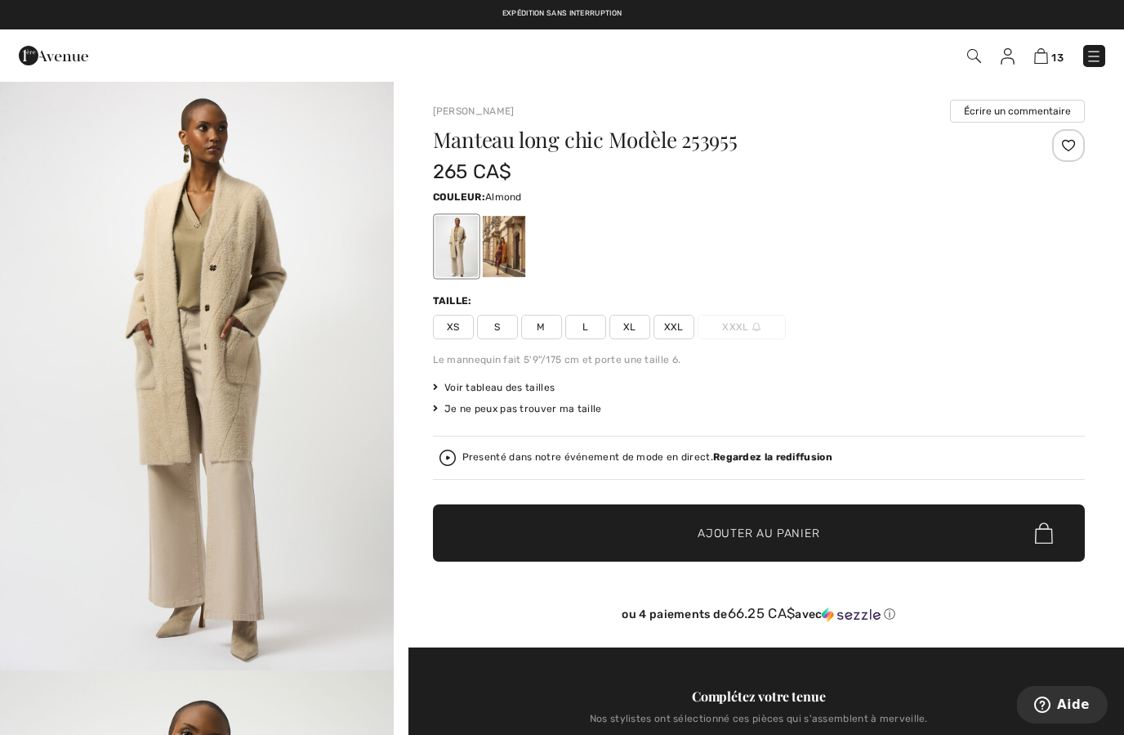
click at [494, 337] on span "S" at bounding box center [497, 327] width 41 height 25
click at [838, 533] on span "✔ Ajouté au panier Ajouter au panier" at bounding box center [759, 532] width 652 height 57
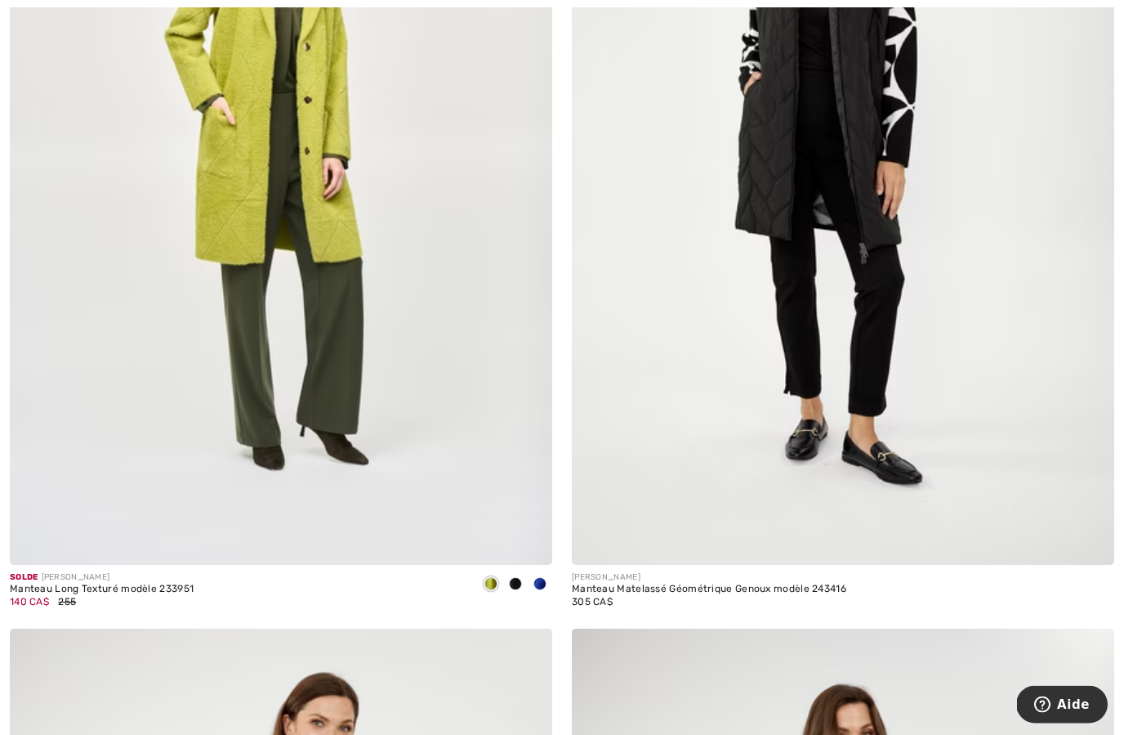
scroll to position [13144, 0]
click at [333, 190] on img at bounding box center [281, 158] width 543 height 814
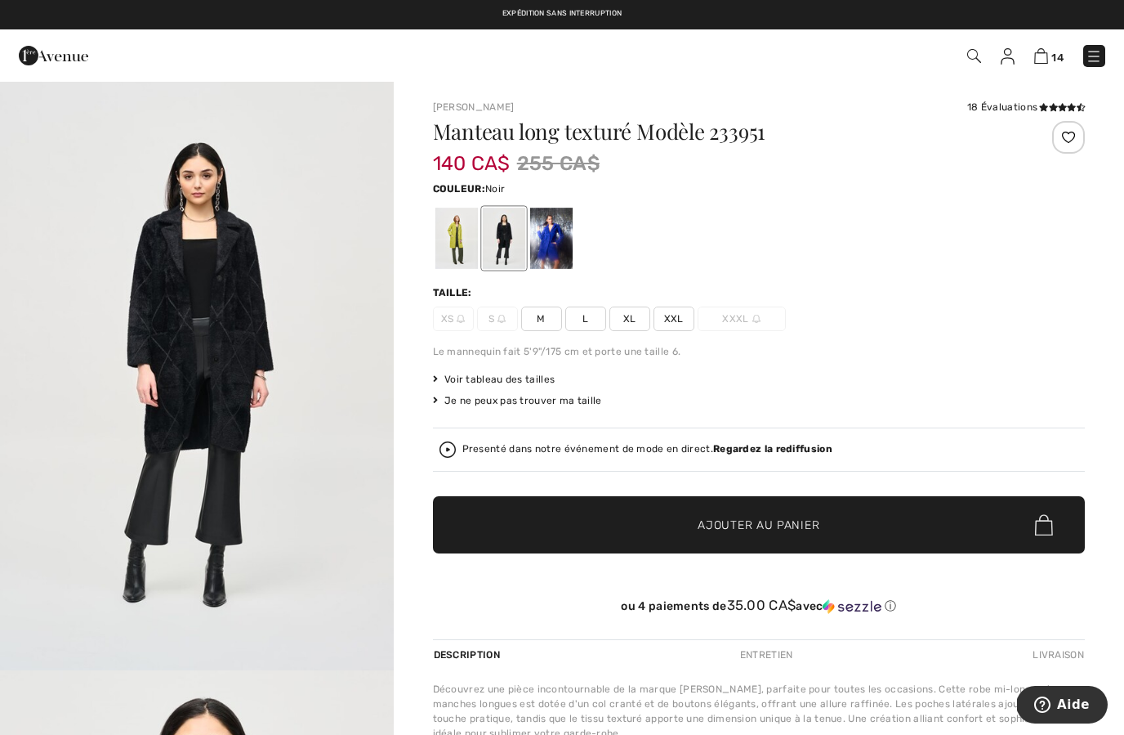
click at [255, 342] on img "1 / 4" at bounding box center [197, 375] width 394 height 590
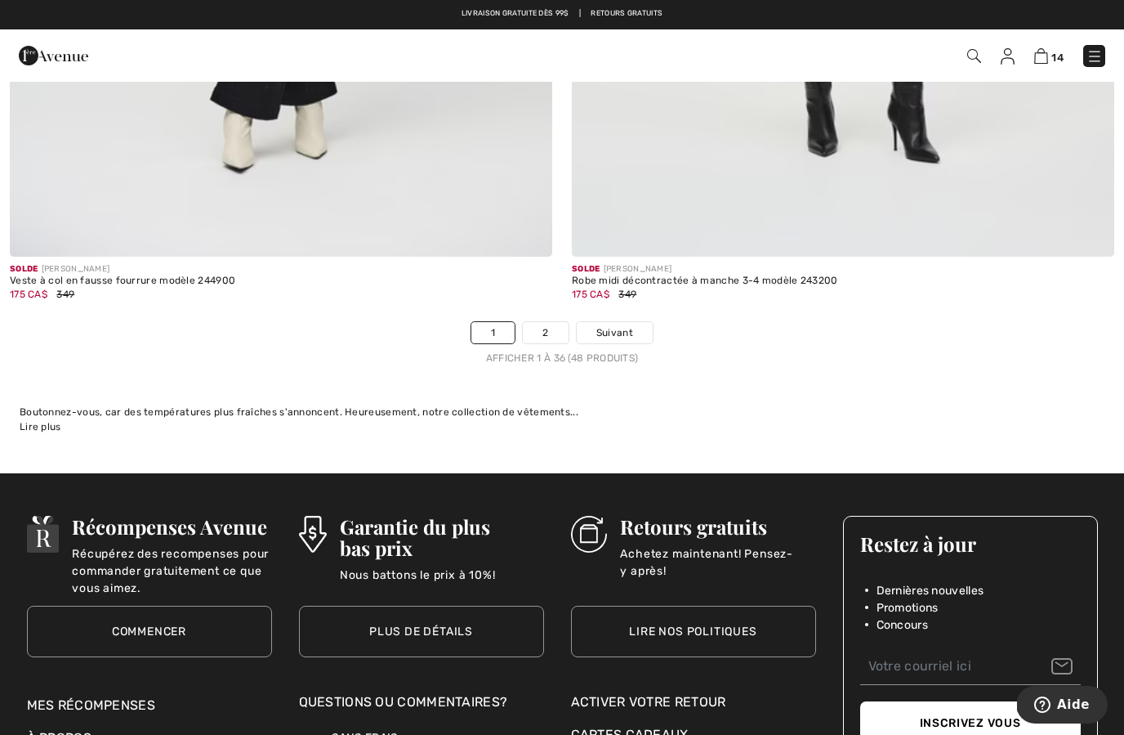
scroll to position [16070, 0]
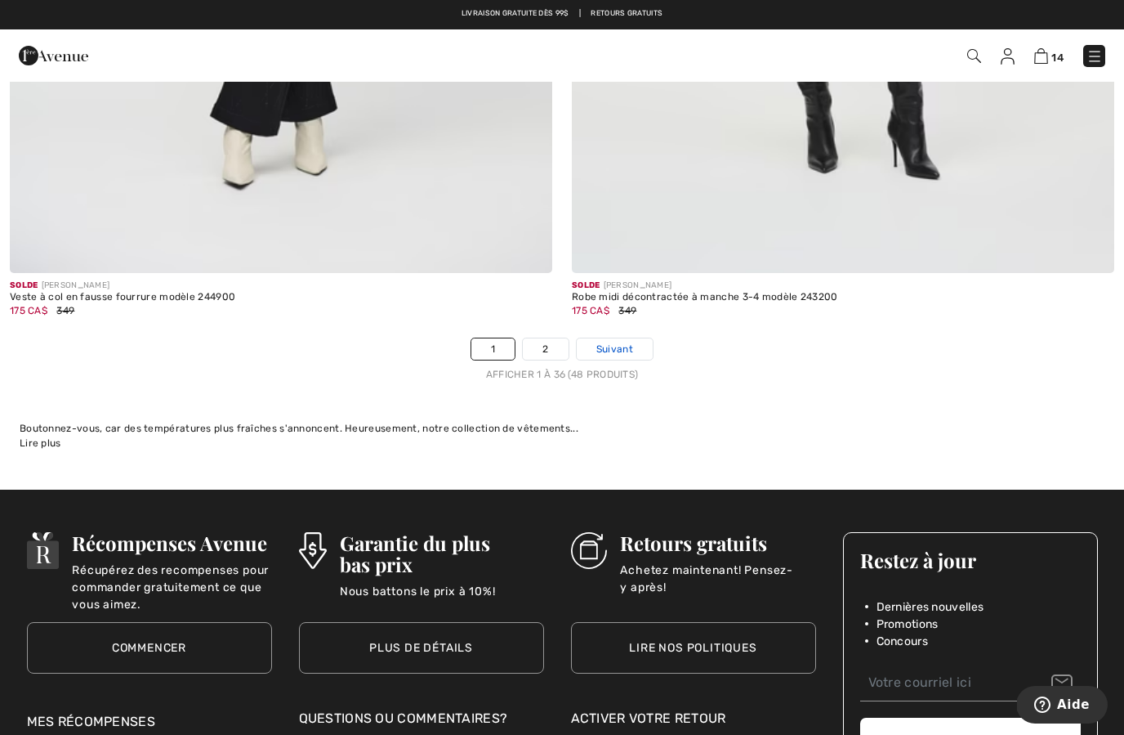
click at [613, 342] on span "Suivant" at bounding box center [615, 349] width 37 height 15
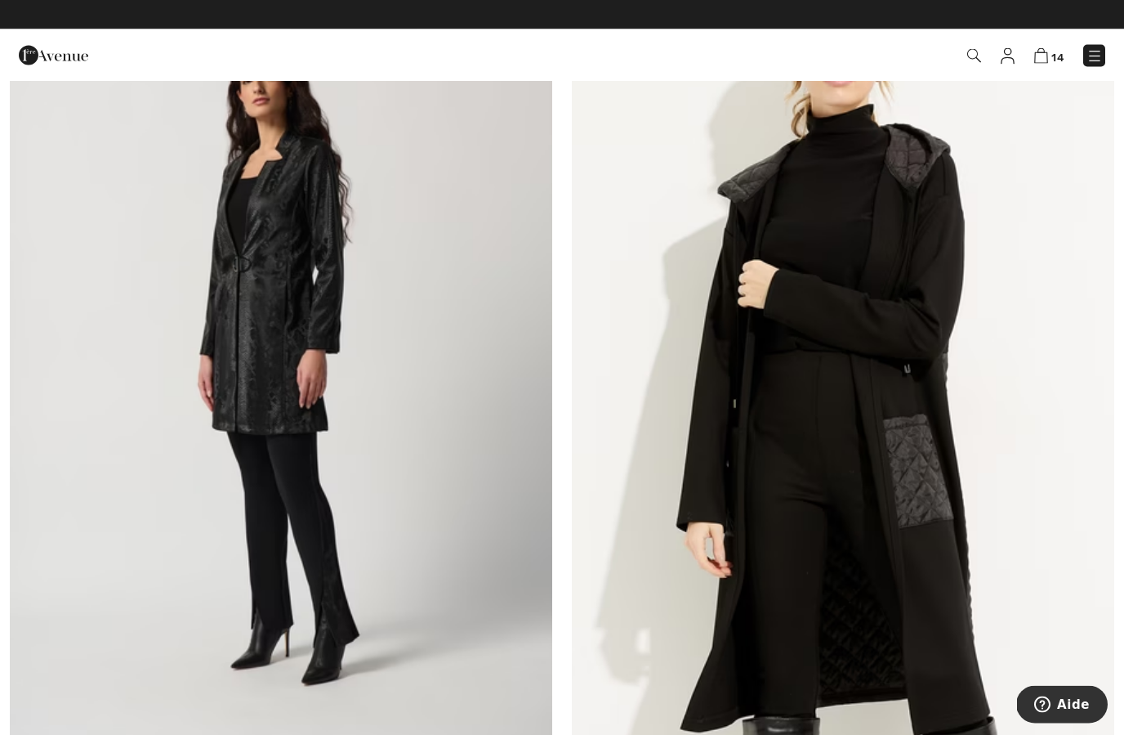
scroll to position [3774, 0]
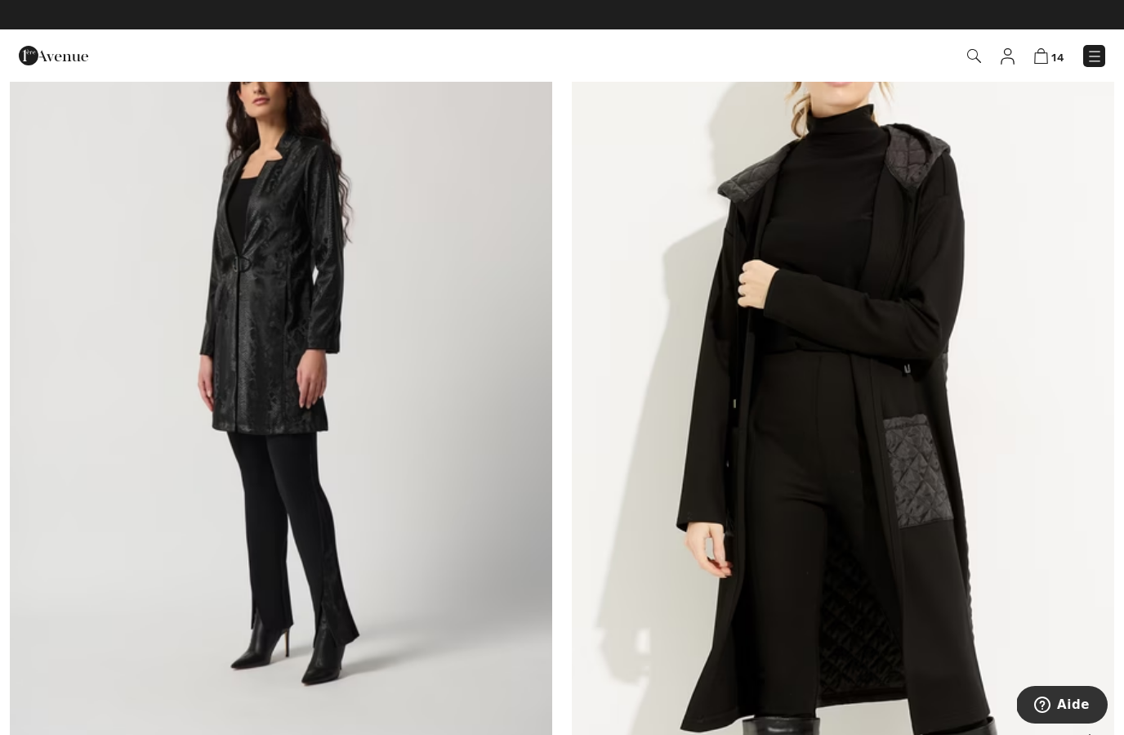
click at [918, 611] on img at bounding box center [843, 359] width 543 height 814
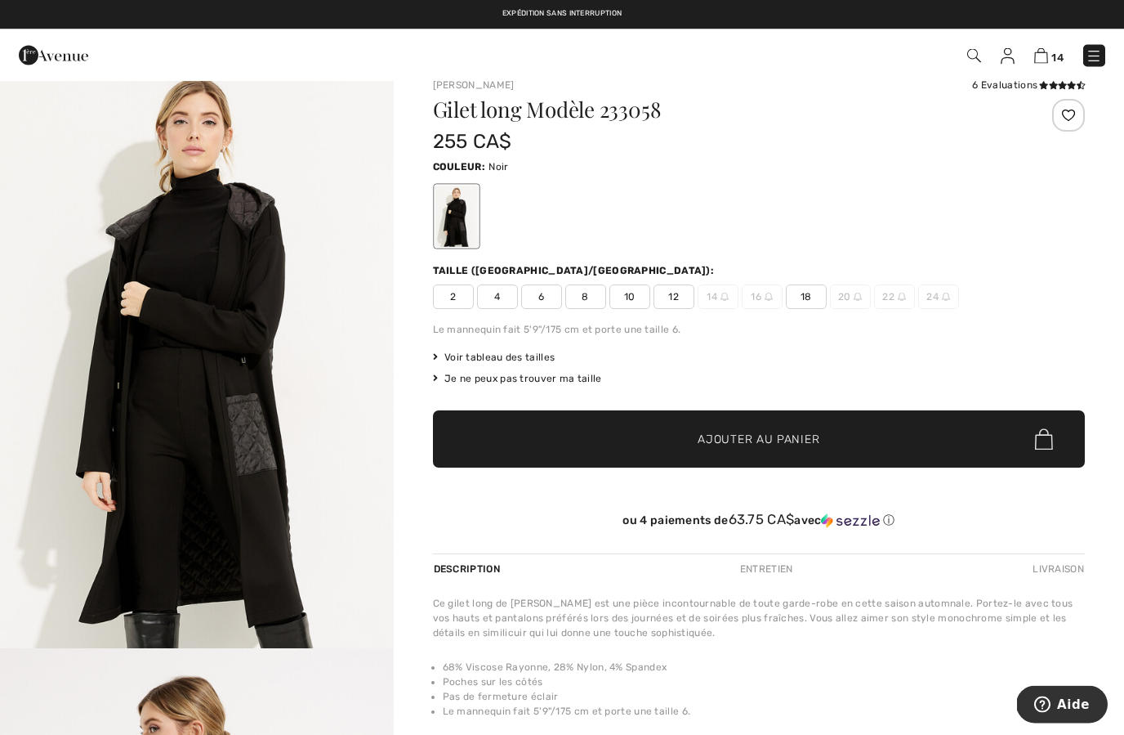
scroll to position [20, 0]
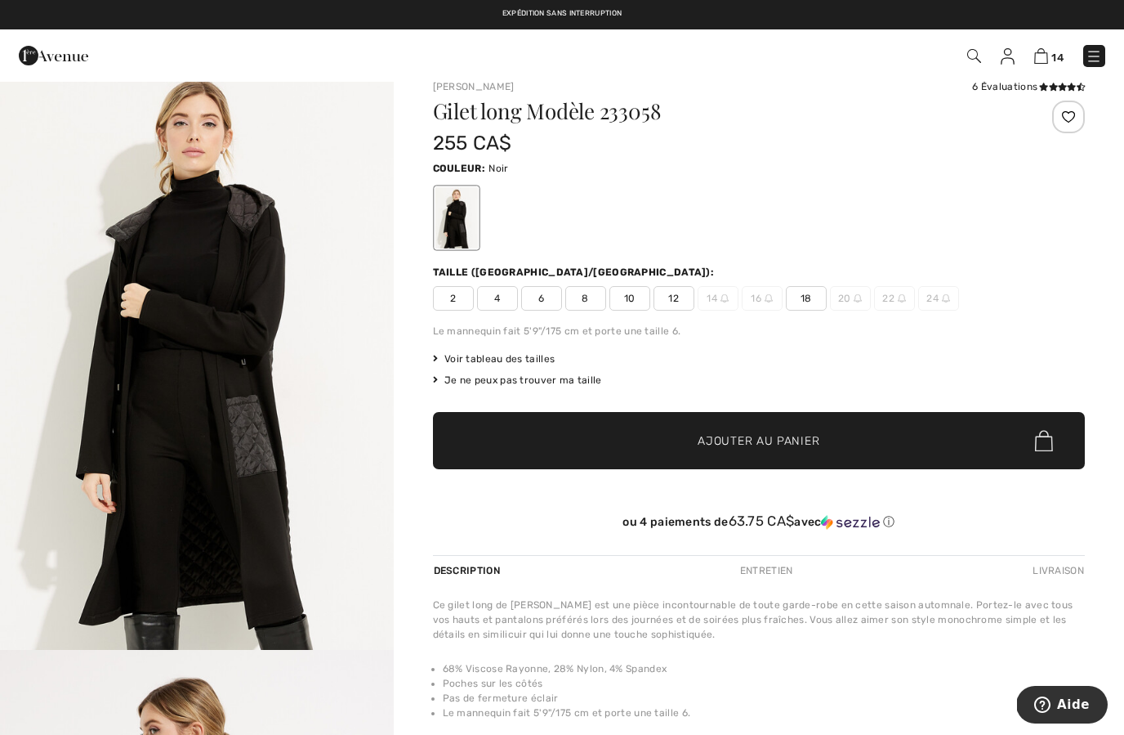
click at [221, 450] on img "1 / 6" at bounding box center [197, 355] width 394 height 590
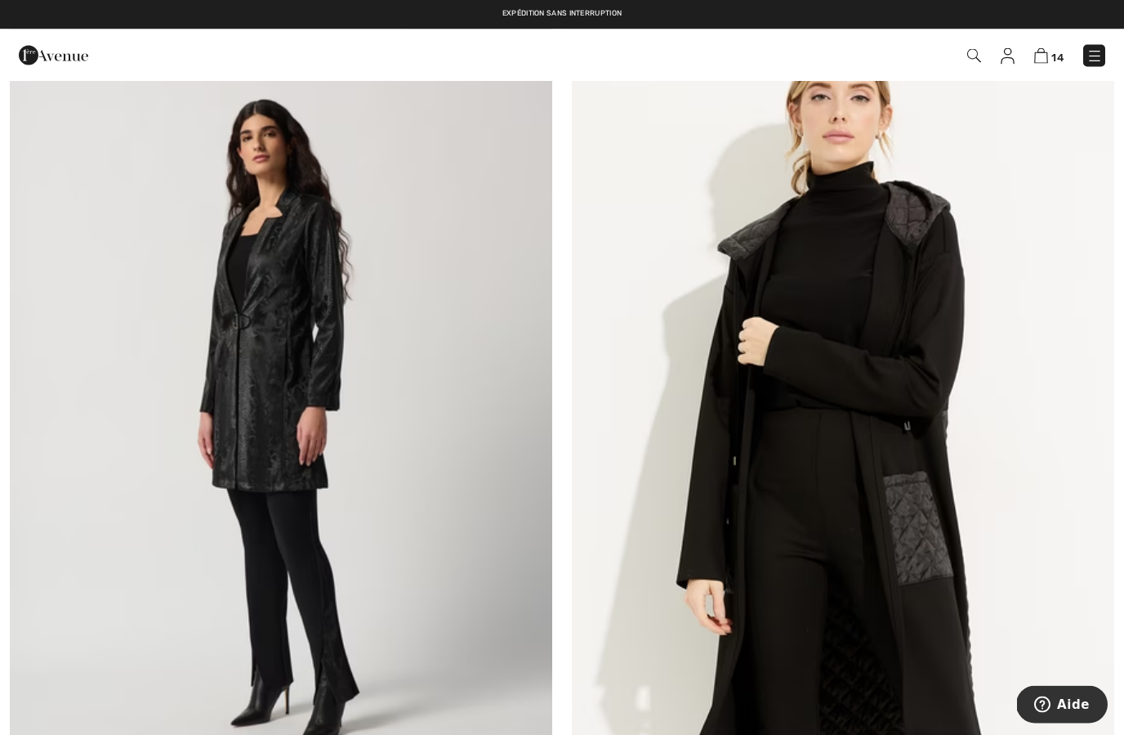
scroll to position [3716, 0]
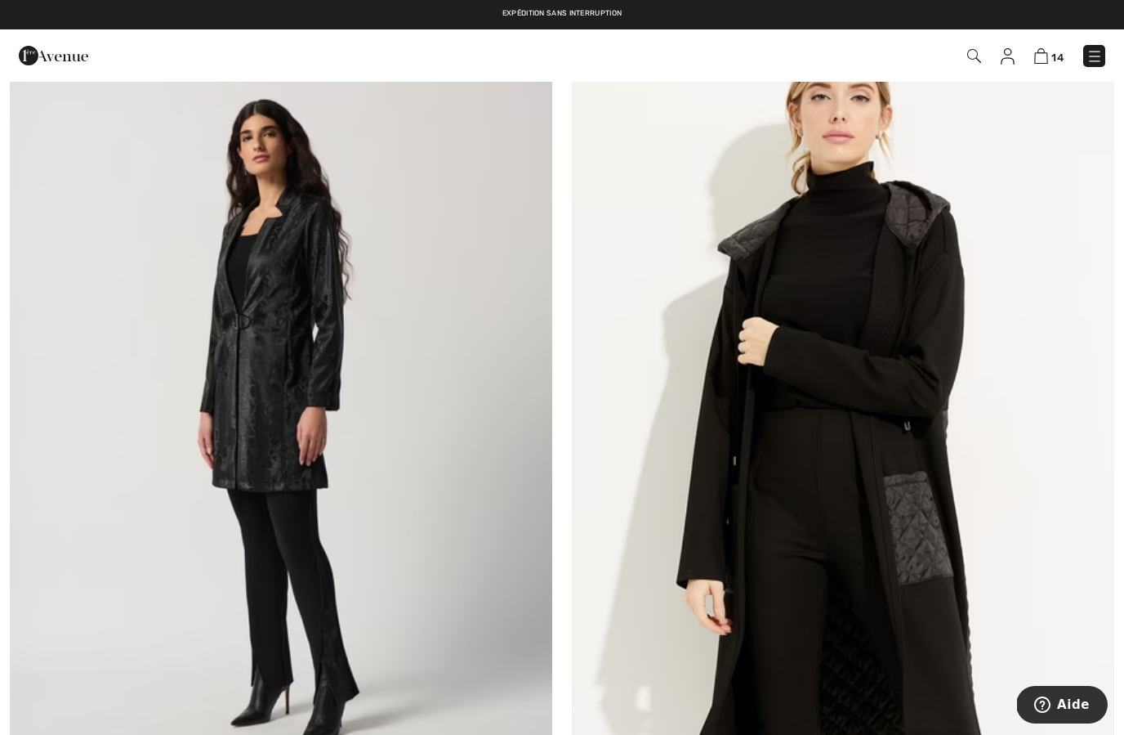
click at [1100, 61] on img at bounding box center [1095, 56] width 16 height 16
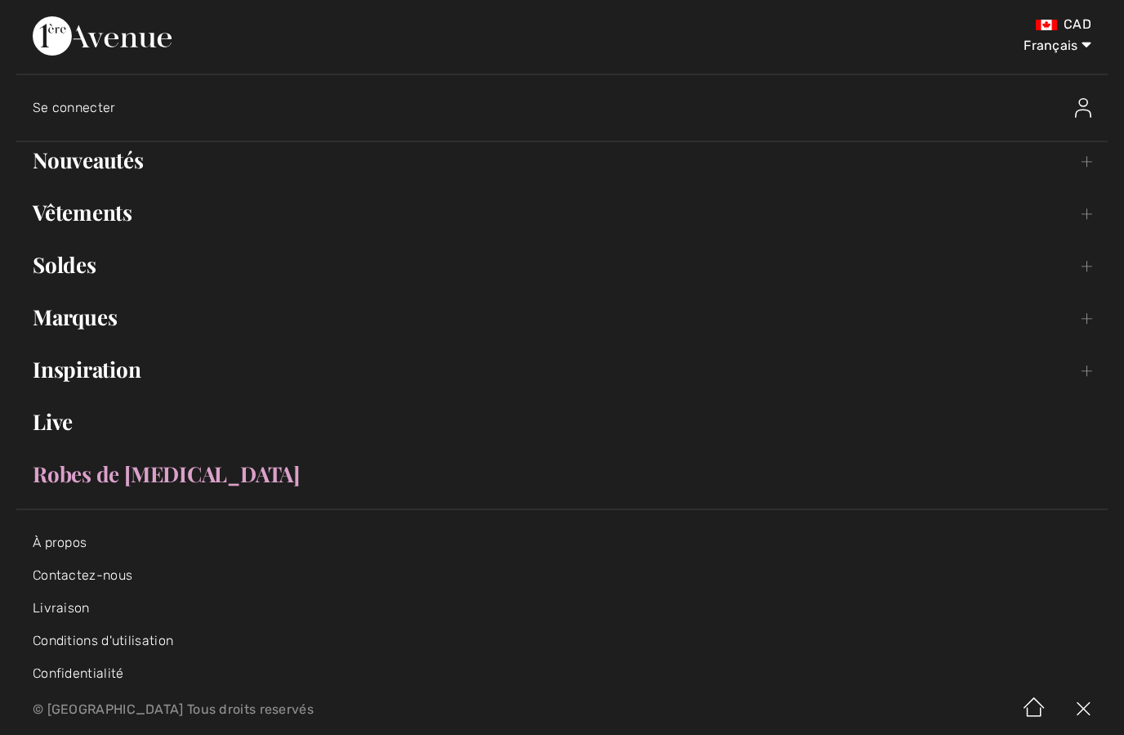
click at [117, 222] on link "Vêtements Toggle submenu" at bounding box center [562, 212] width 1092 height 36
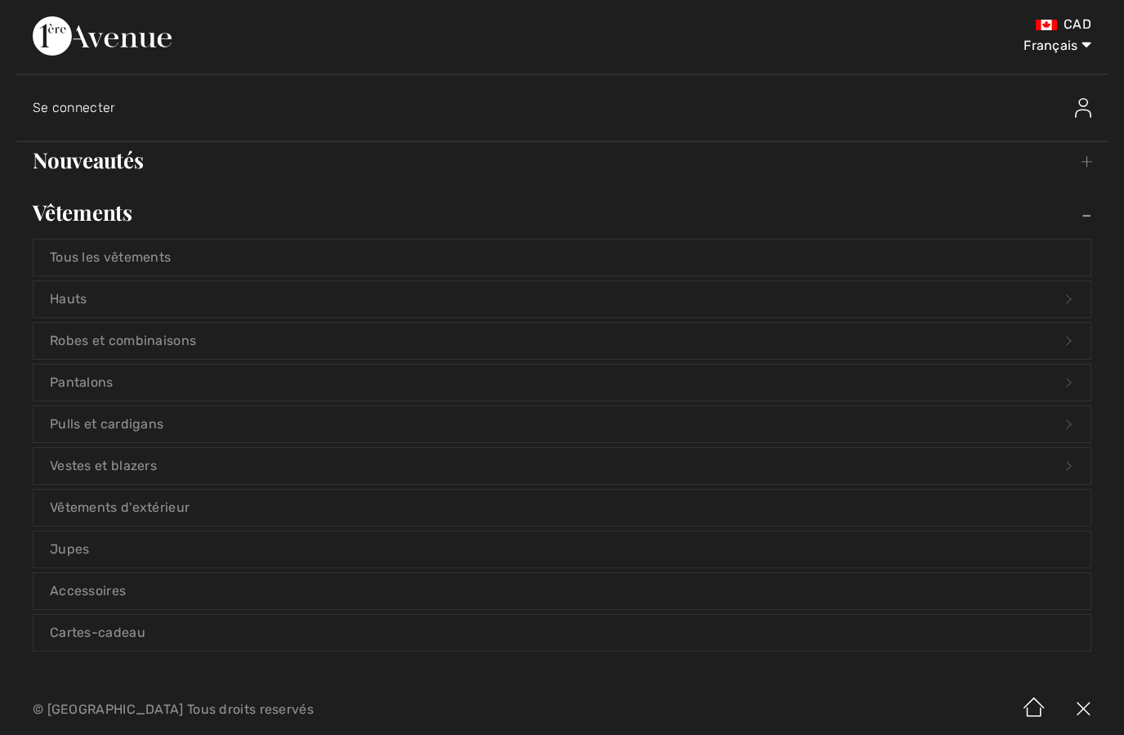
click at [181, 472] on link "Vestes et blazers Open submenu" at bounding box center [562, 466] width 1057 height 36
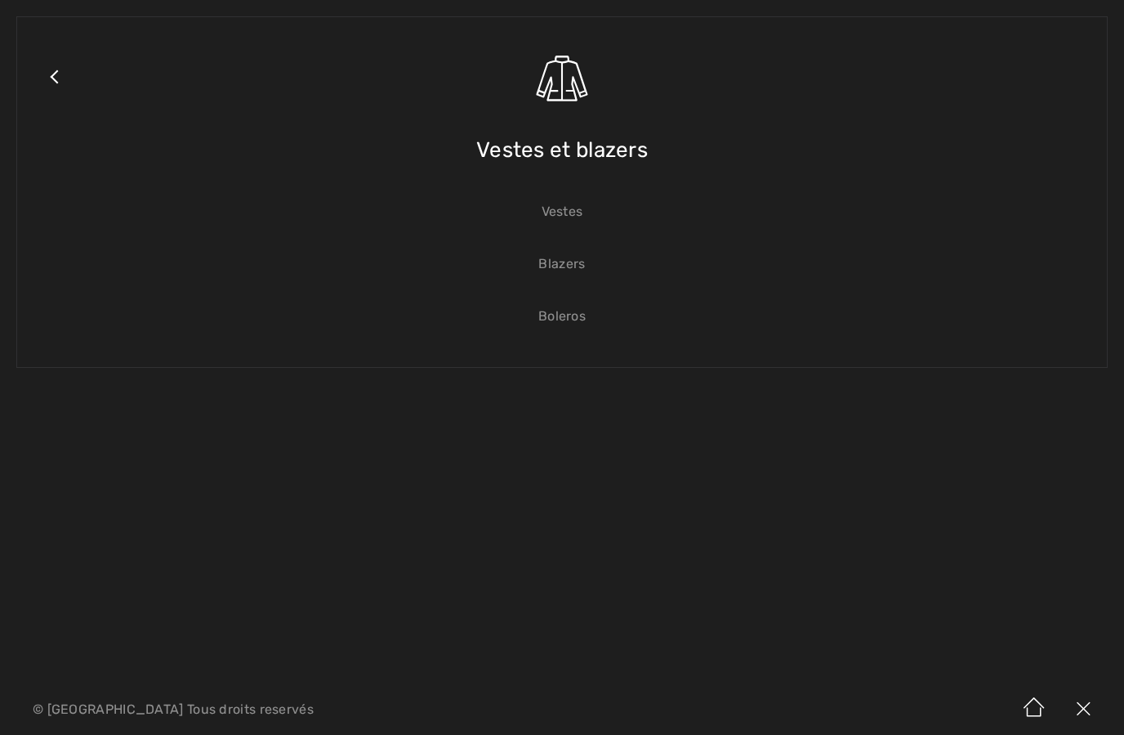
click at [577, 216] on link "Vestes" at bounding box center [562, 212] width 1057 height 36
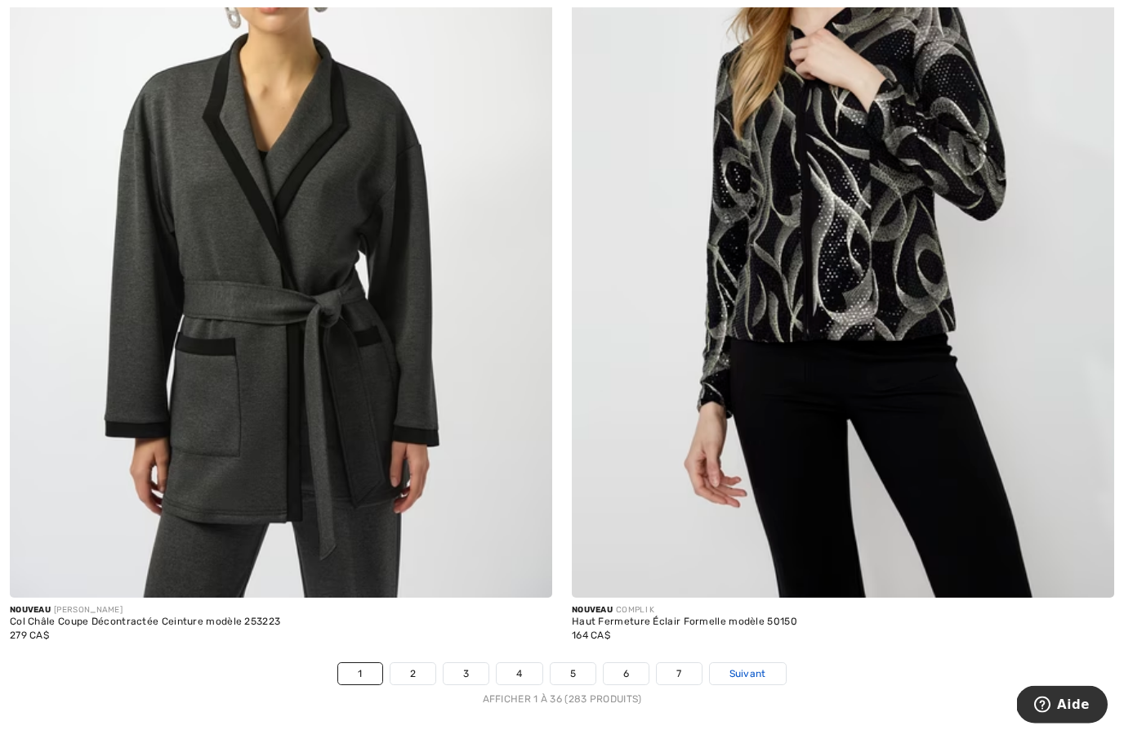
scroll to position [15737, 0]
click at [766, 666] on span "Suivant" at bounding box center [748, 673] width 37 height 15
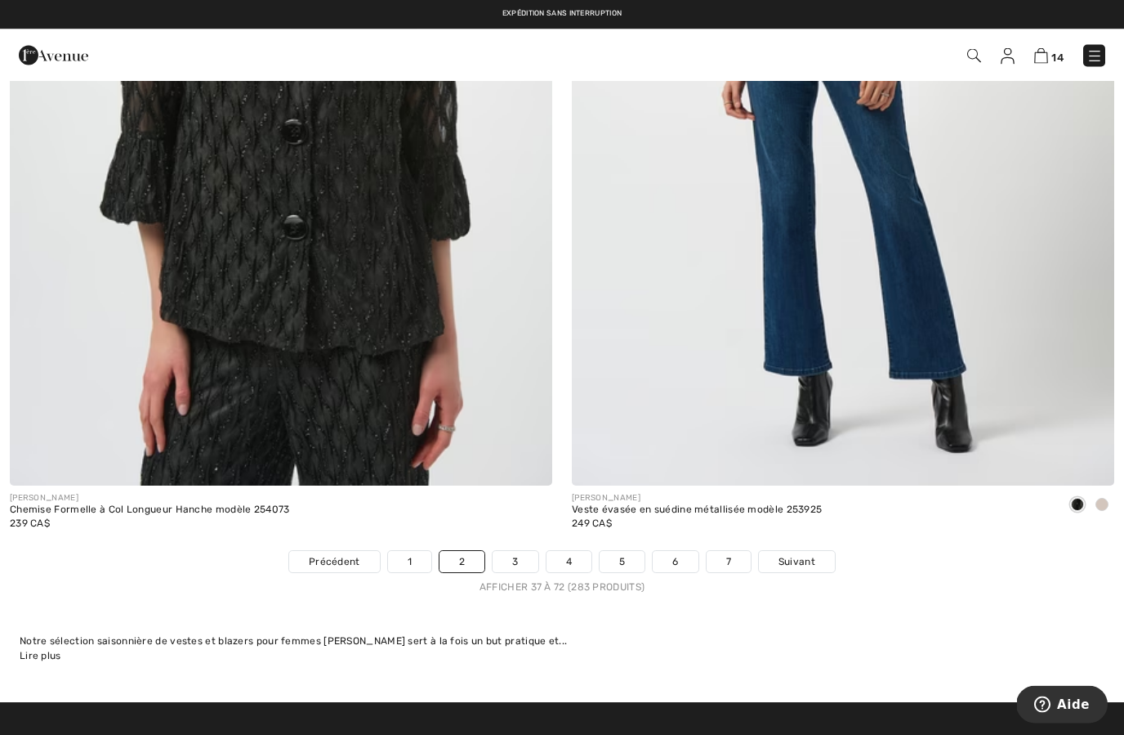
scroll to position [15849, 0]
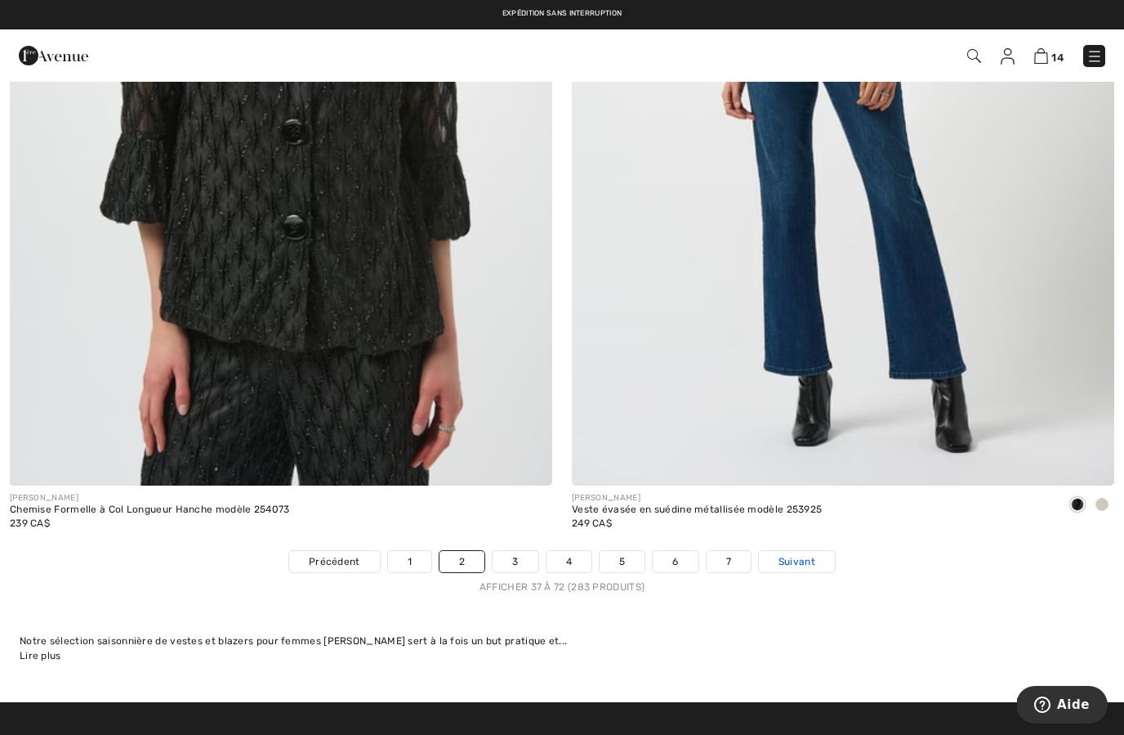
click at [820, 553] on link "Suivant" at bounding box center [797, 561] width 76 height 21
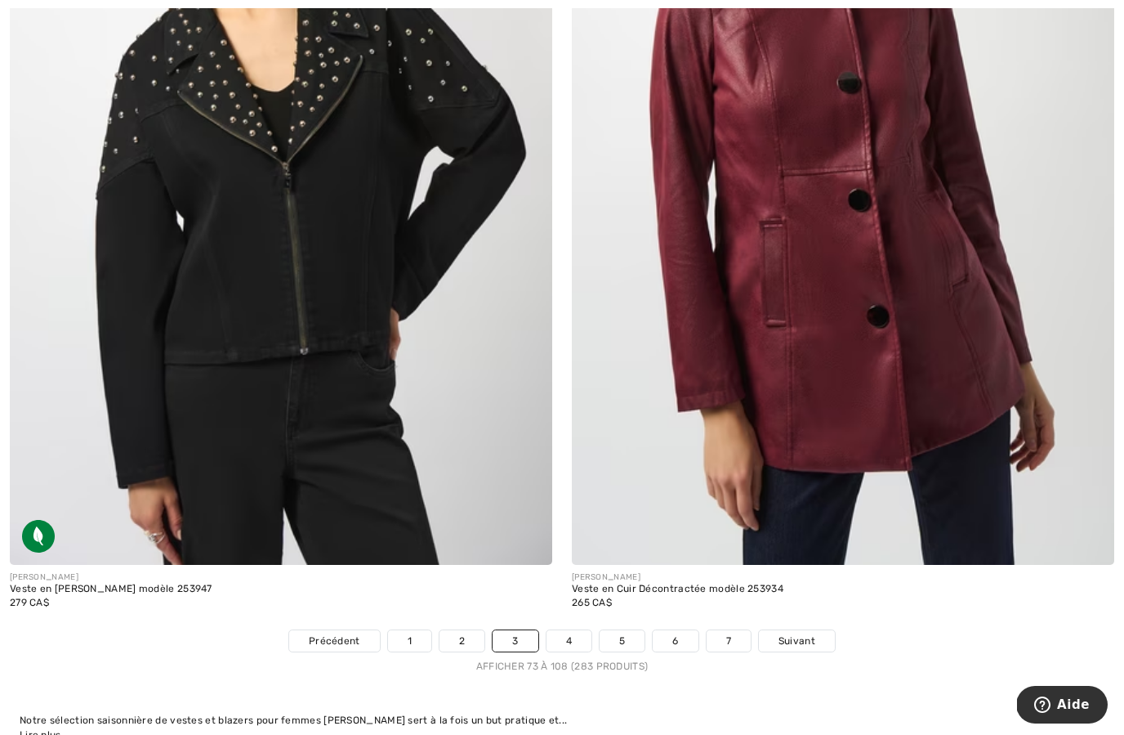
scroll to position [15767, 0]
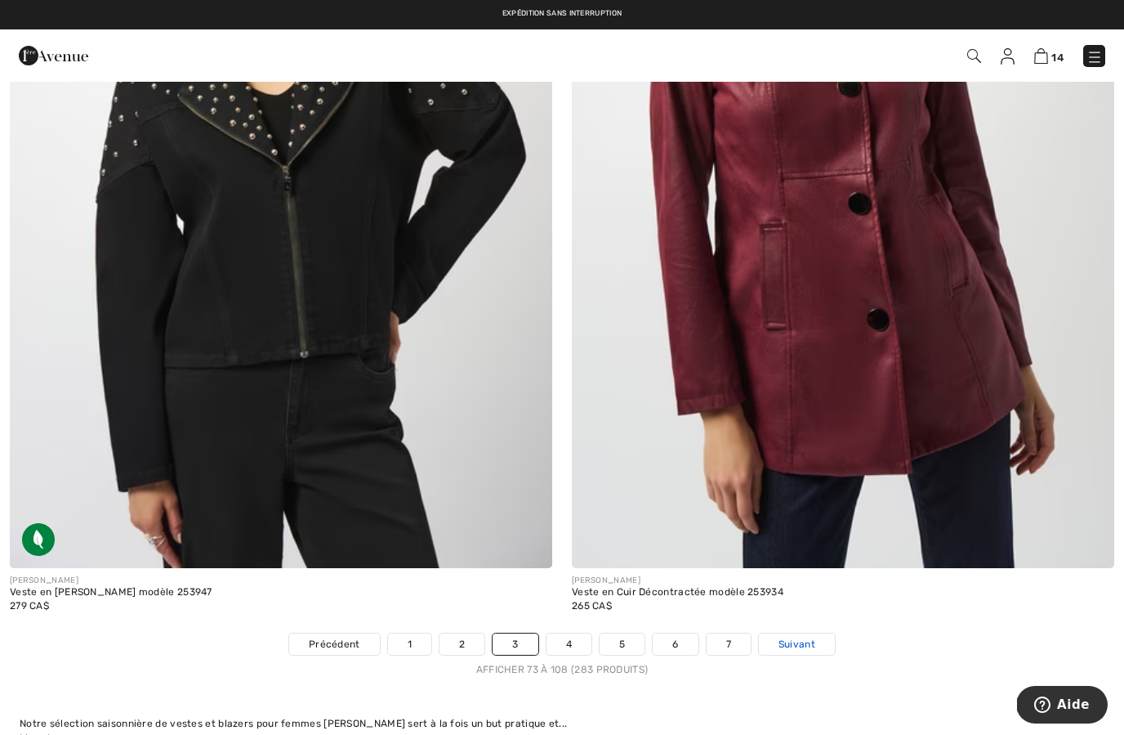
click at [802, 640] on link "Suivant" at bounding box center [797, 643] width 76 height 21
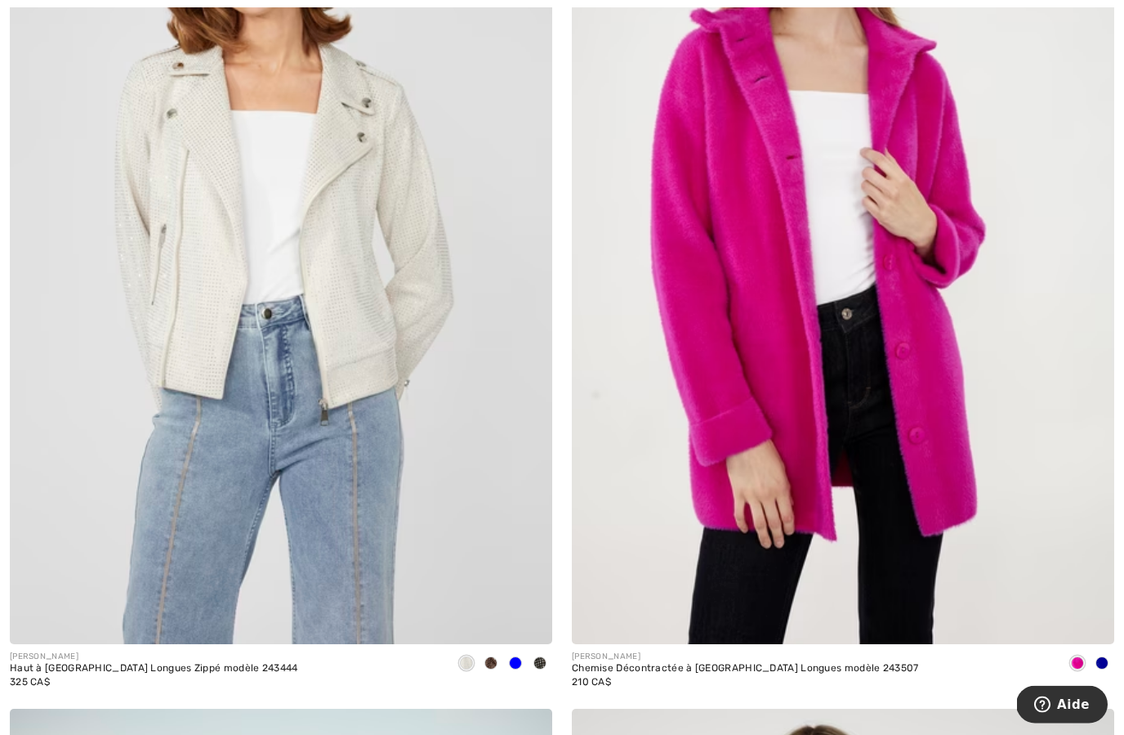
scroll to position [13936, 0]
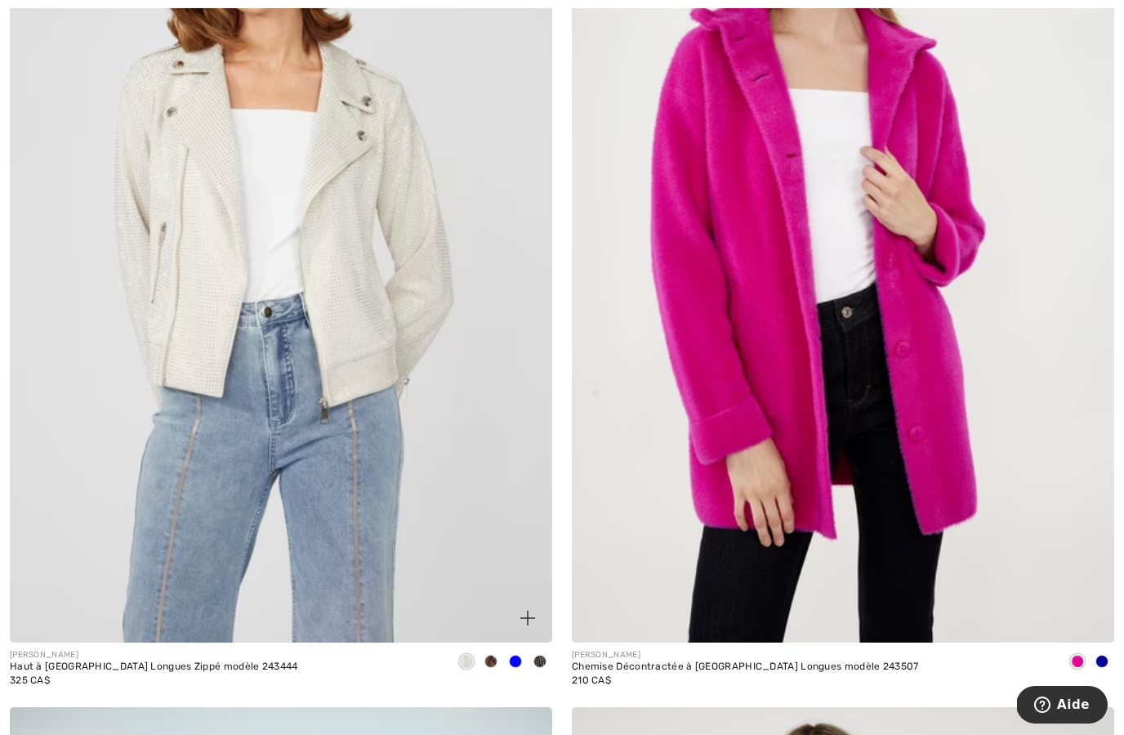
click at [494, 655] on span at bounding box center [491, 661] width 13 height 13
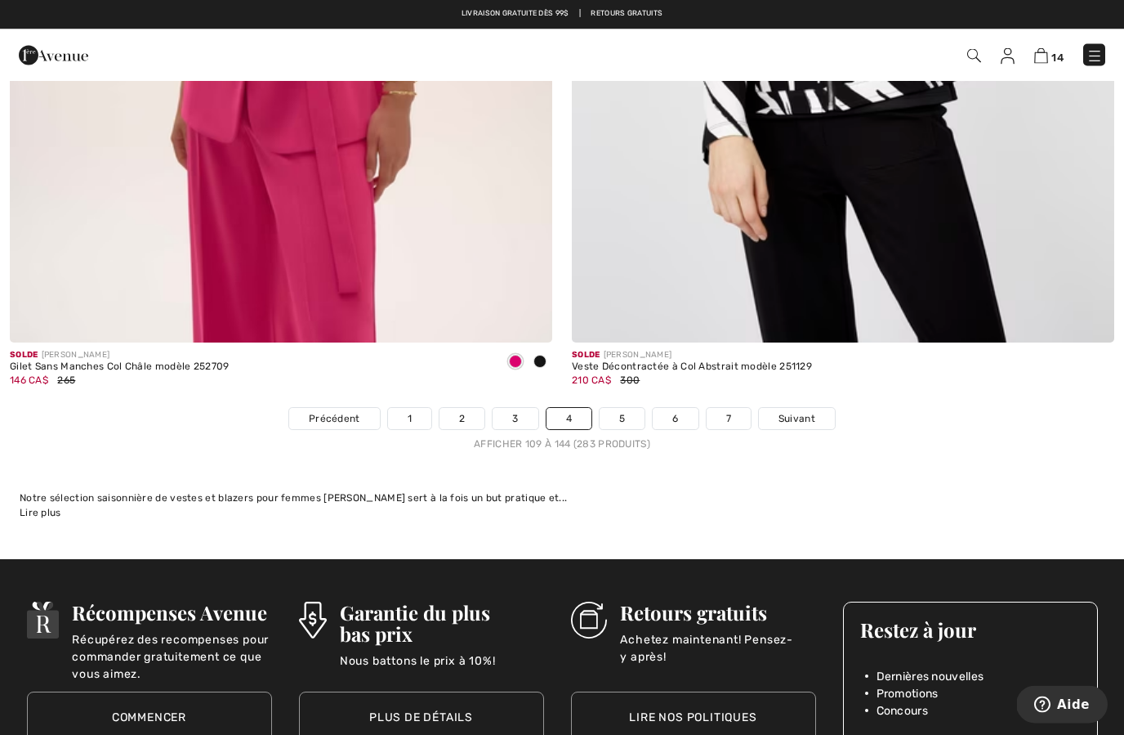
scroll to position [15973, 0]
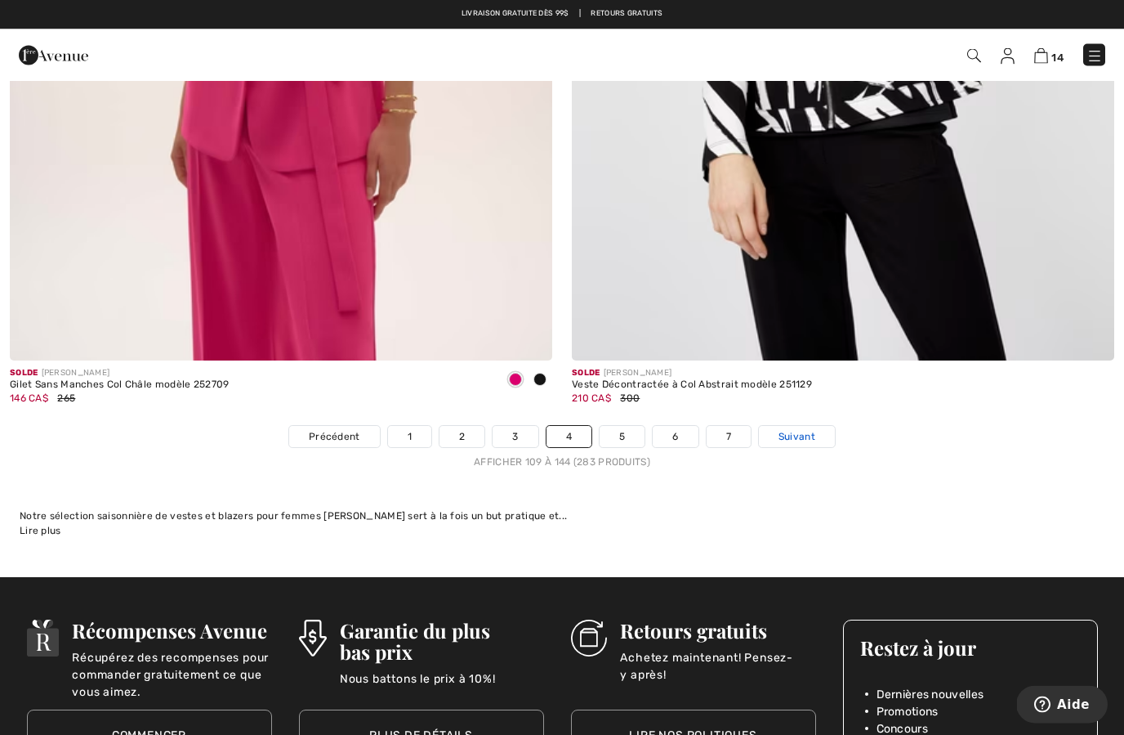
click at [793, 432] on link "Suivant" at bounding box center [797, 437] width 76 height 21
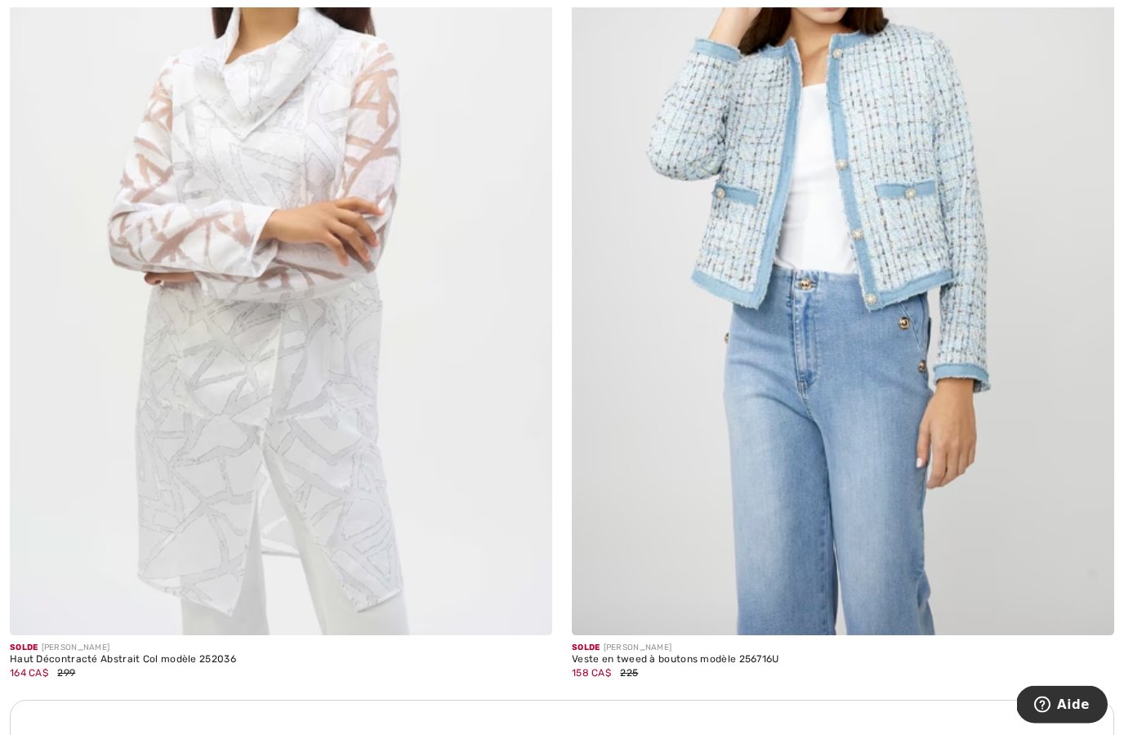
scroll to position [4775, 0]
click at [1008, 454] on img at bounding box center [843, 228] width 543 height 814
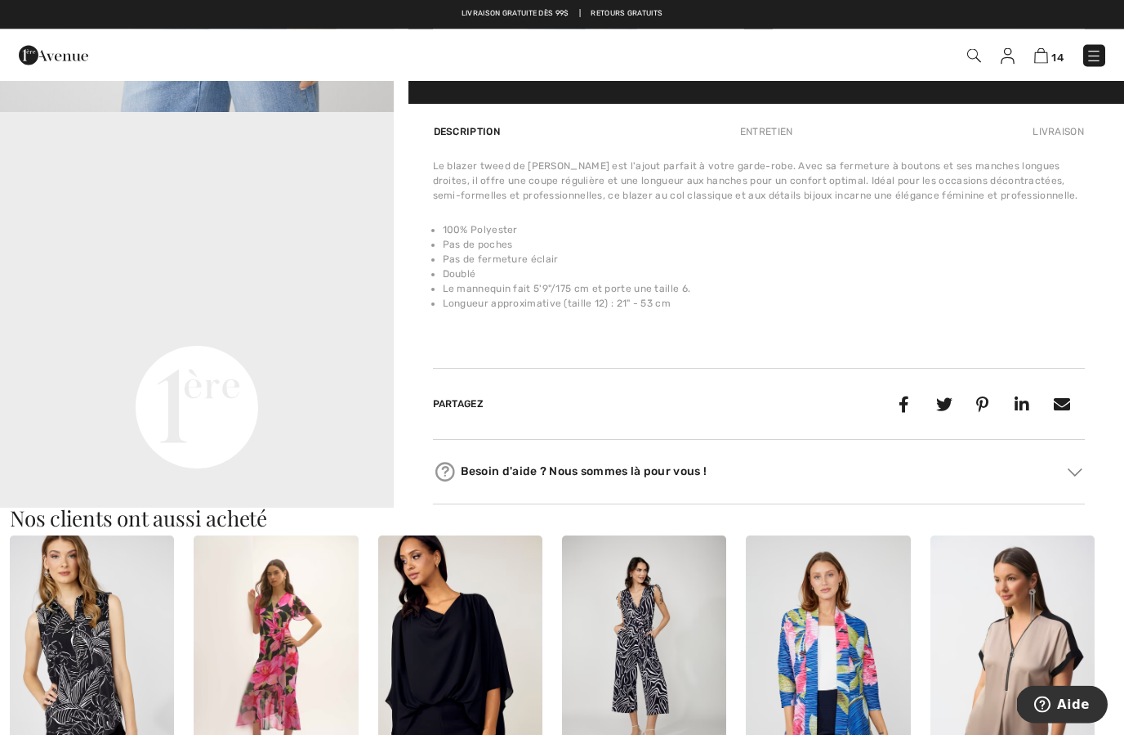
scroll to position [1141, 0]
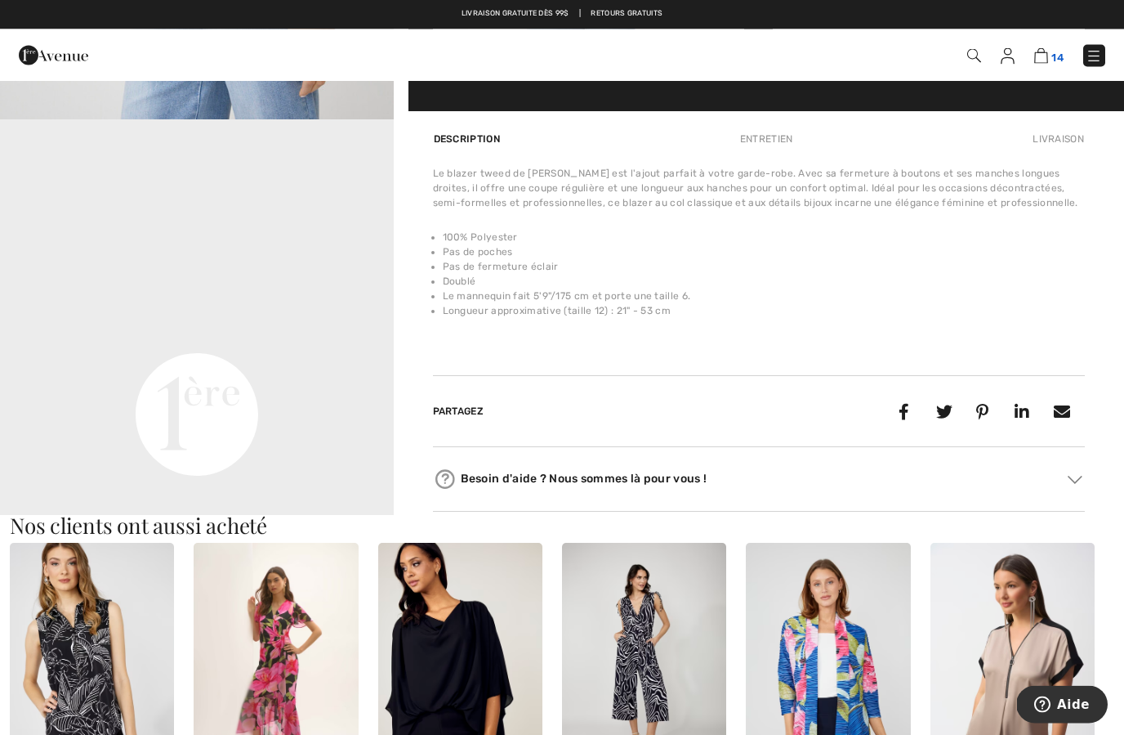
click at [1042, 60] on img at bounding box center [1042, 56] width 14 height 16
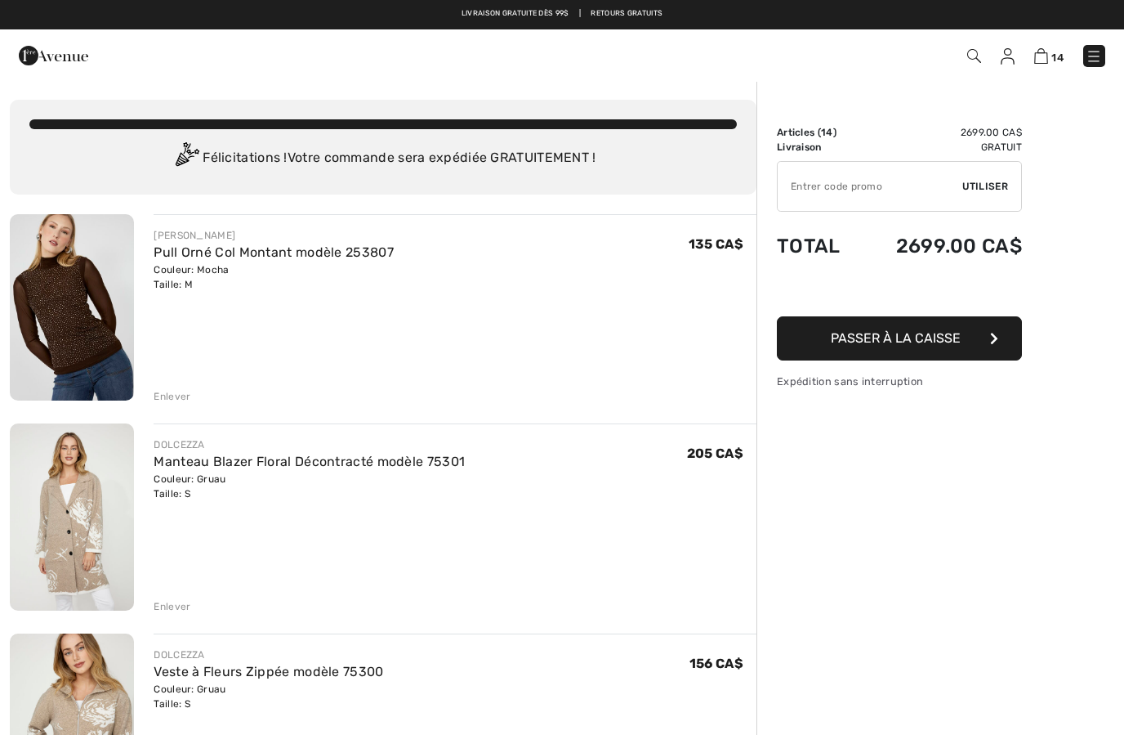
click at [883, 185] on input "TEXT" at bounding box center [870, 186] width 185 height 49
type input "NEW15"
click at [999, 194] on div "✔ Utiliser Enlever" at bounding box center [899, 186] width 245 height 51
click at [981, 181] on span "Utiliser" at bounding box center [986, 186] width 46 height 15
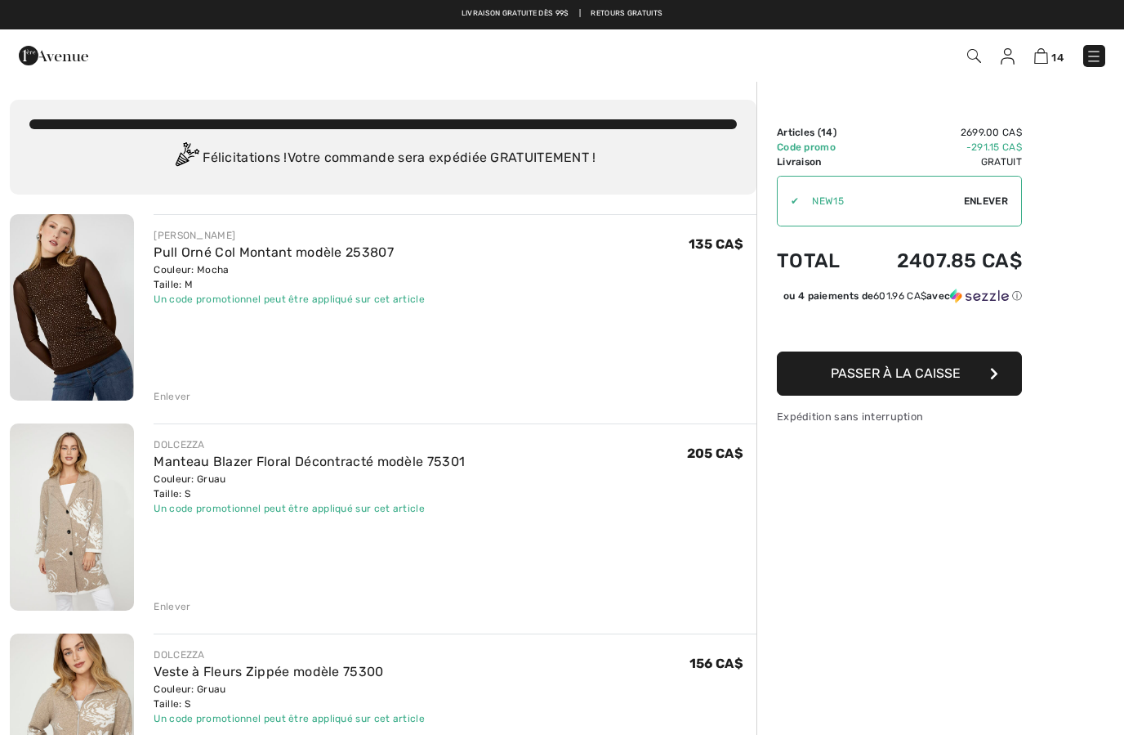
click at [968, 392] on button "Passer à la caisse" at bounding box center [899, 373] width 245 height 44
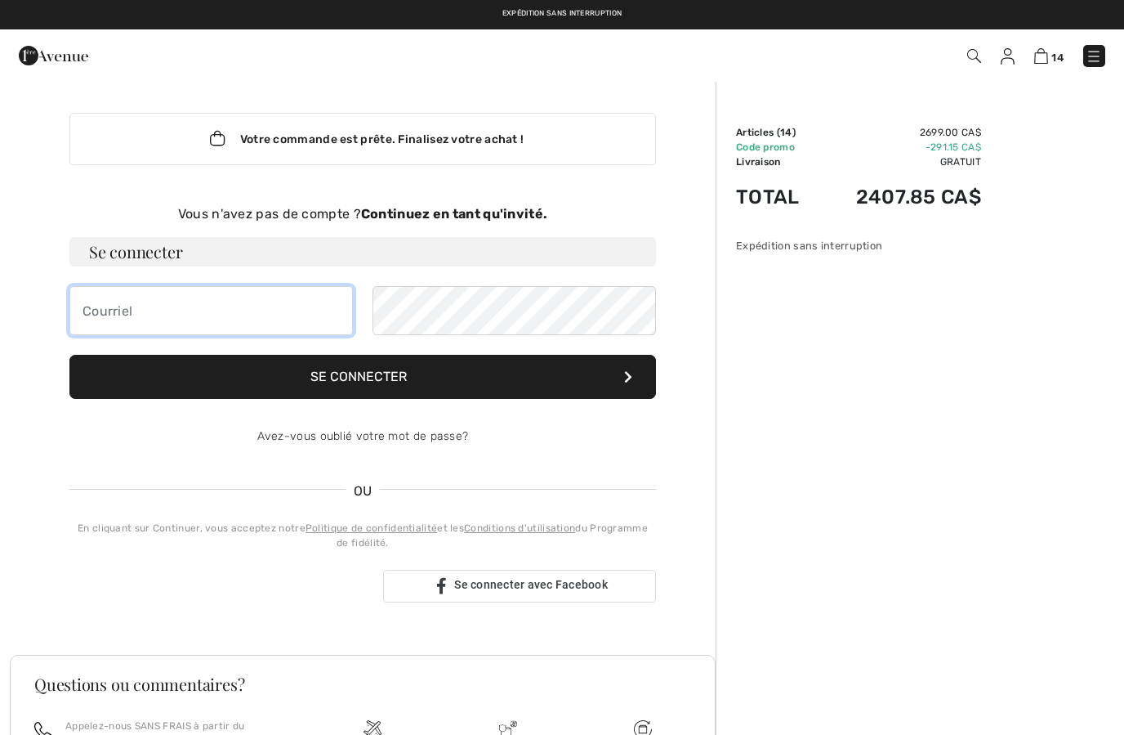
click at [148, 310] on input "email" at bounding box center [211, 310] width 284 height 49
type input "[EMAIL_ADDRESS][PERSON_NAME][DOMAIN_NAME]"
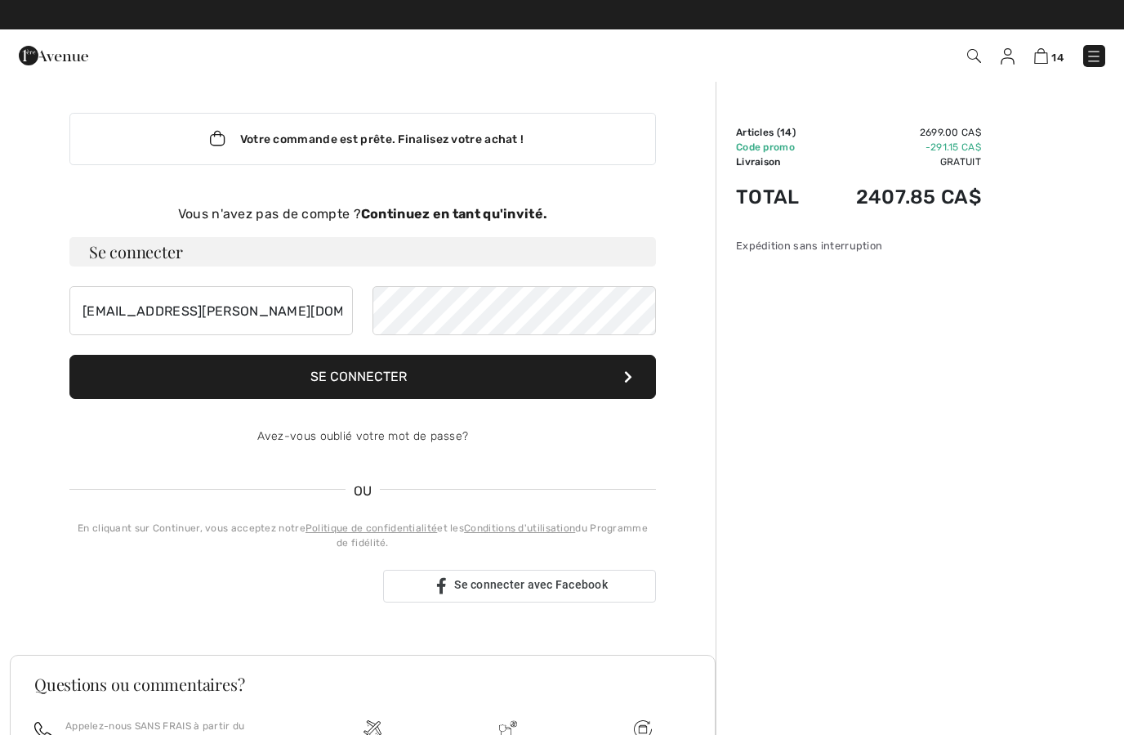
click at [343, 378] on button "Se connecter" at bounding box center [362, 377] width 587 height 44
